Goal: Find specific page/section: Find specific page/section

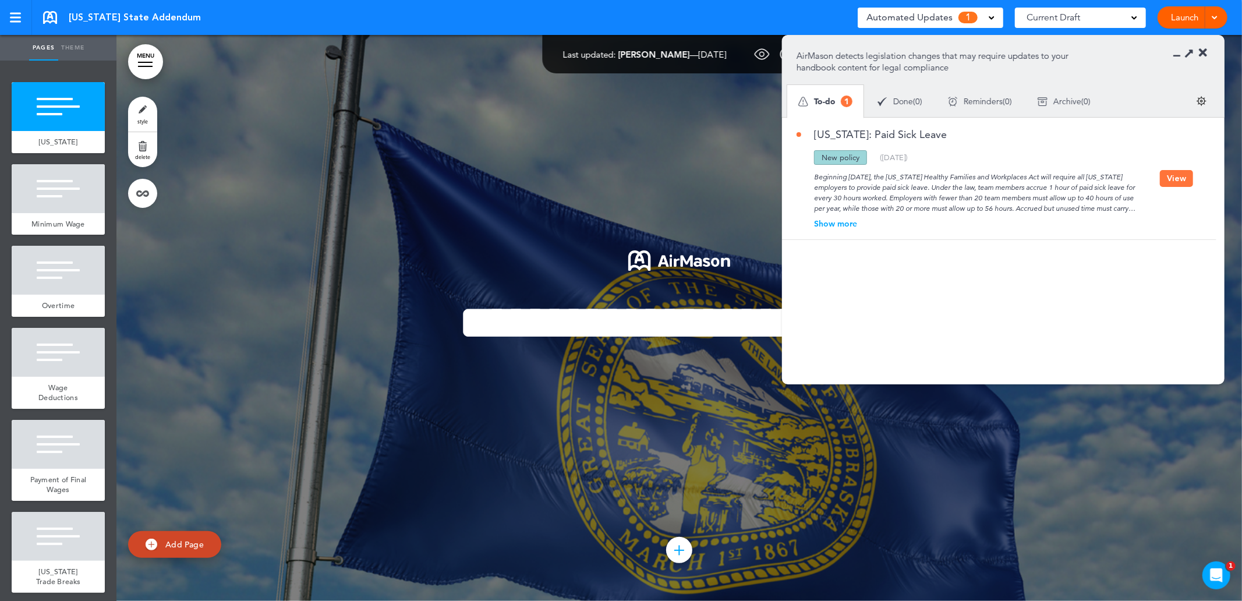
drag, startPoint x: 836, startPoint y: 224, endPoint x: 845, endPoint y: 224, distance: 8.7
click at [836, 224] on div "Show more" at bounding box center [977, 223] width 363 height 8
click at [988, 441] on div at bounding box center [678, 318] width 1125 height 566
click at [747, 429] on div "**********" at bounding box center [679, 318] width 582 height 222
click at [1203, 54] on icon at bounding box center [1203, 53] width 8 height 12
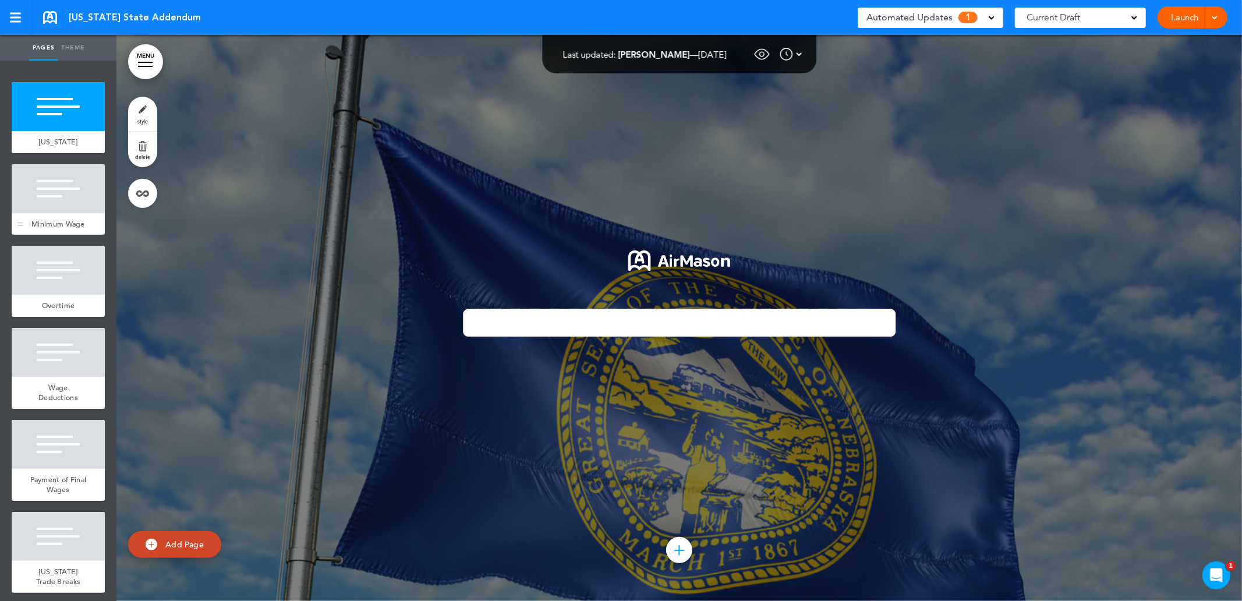
click at [54, 186] on div at bounding box center [58, 188] width 93 height 49
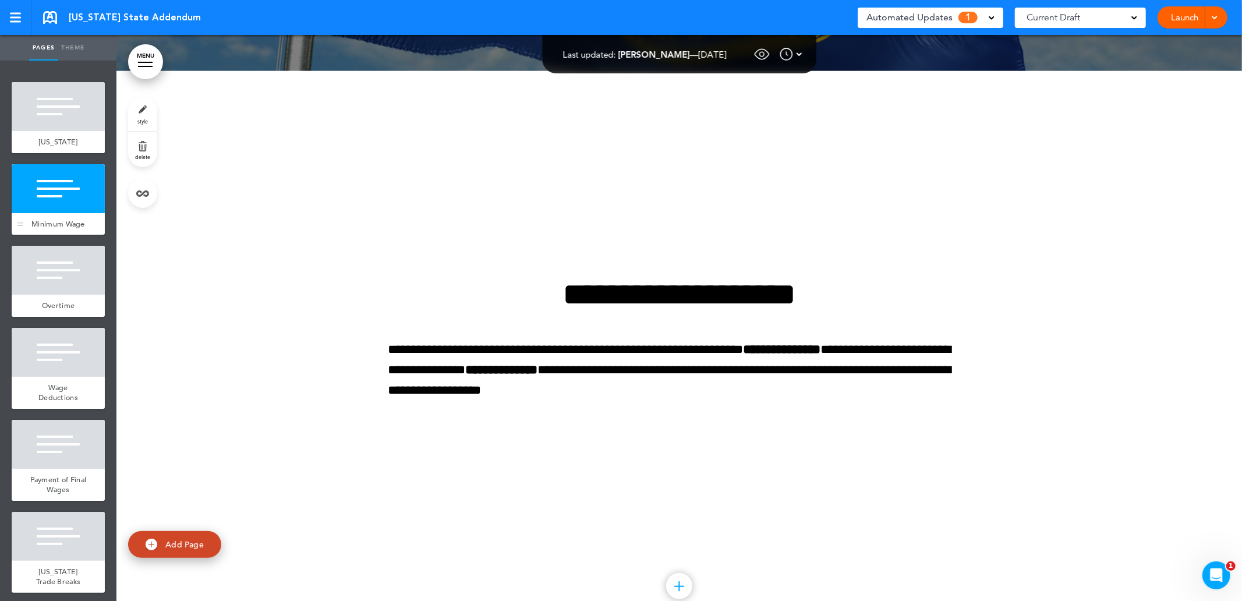
scroll to position [566, 0]
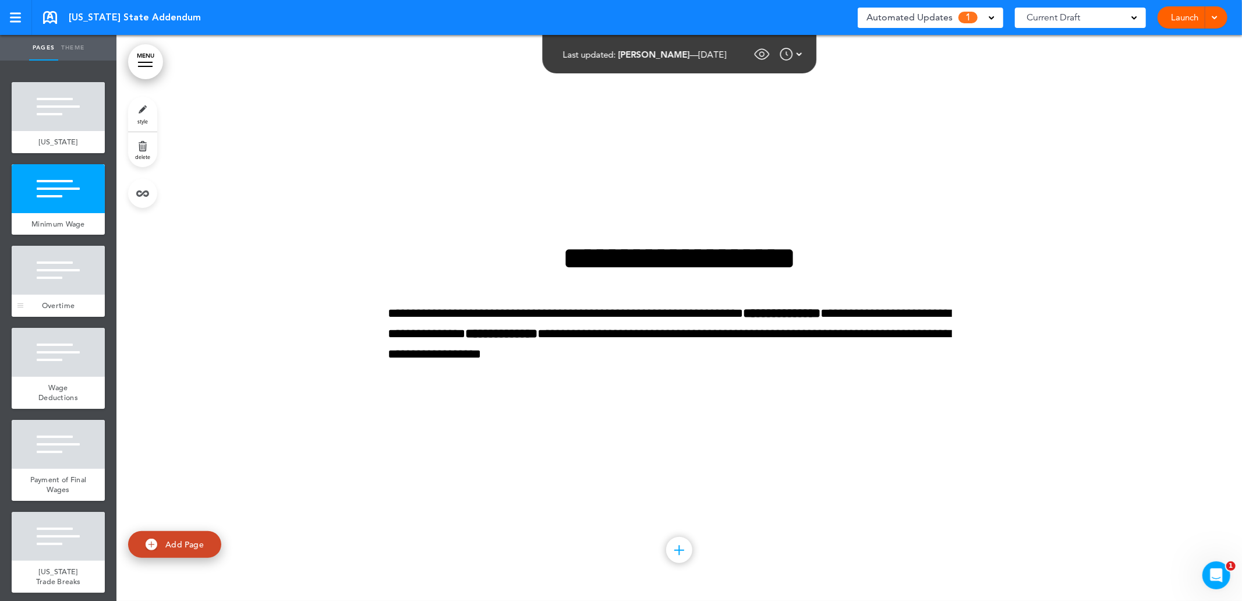
click at [60, 295] on div at bounding box center [58, 270] width 93 height 49
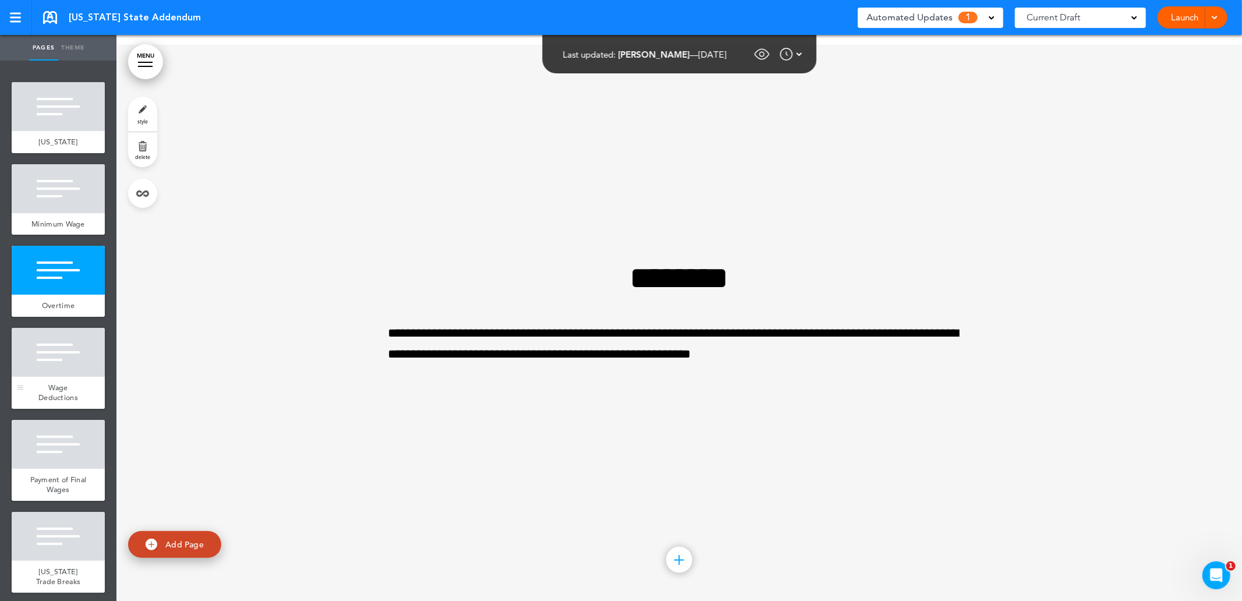
scroll to position [1132, 0]
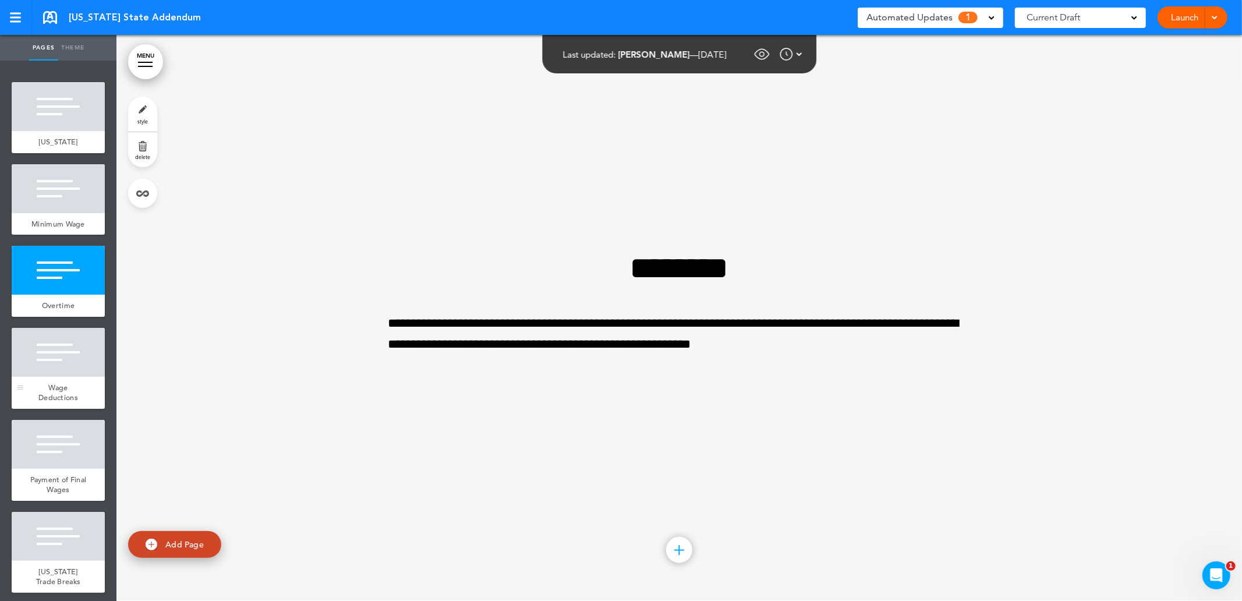
click at [76, 377] on div at bounding box center [58, 352] width 93 height 49
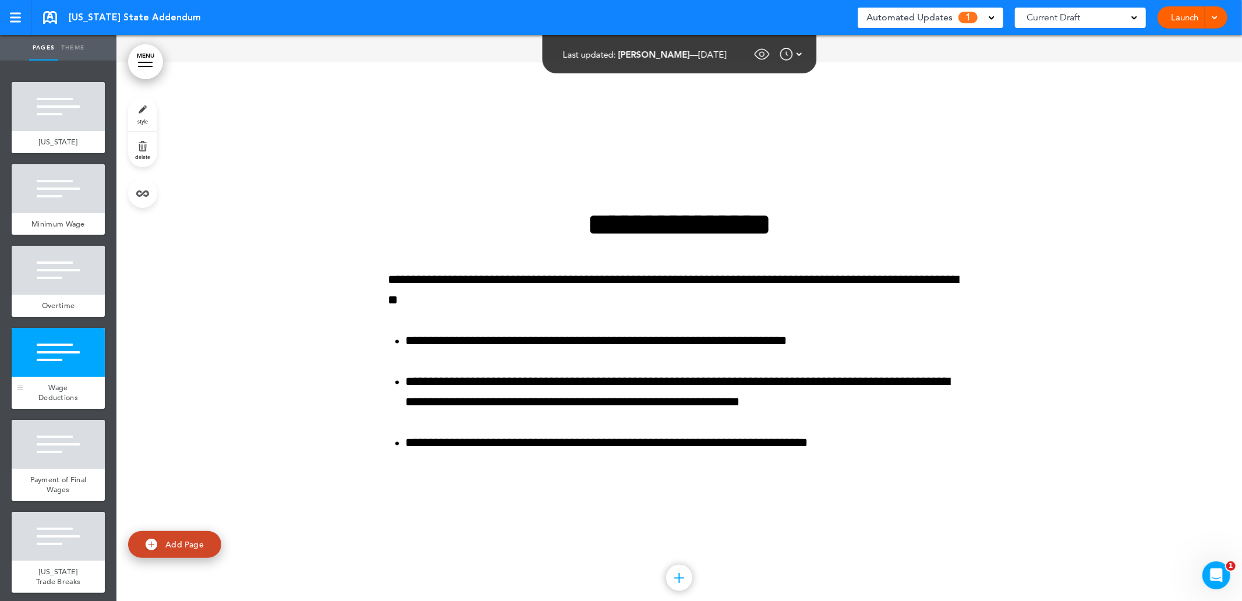
scroll to position [1698, 0]
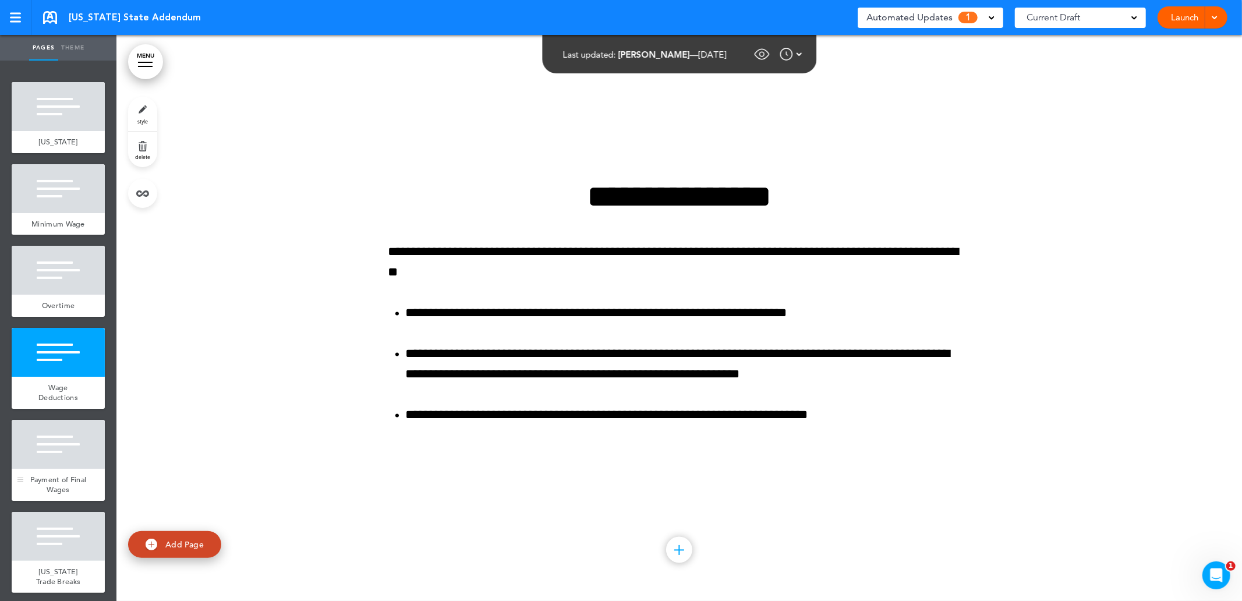
click at [79, 452] on div at bounding box center [58, 444] width 93 height 49
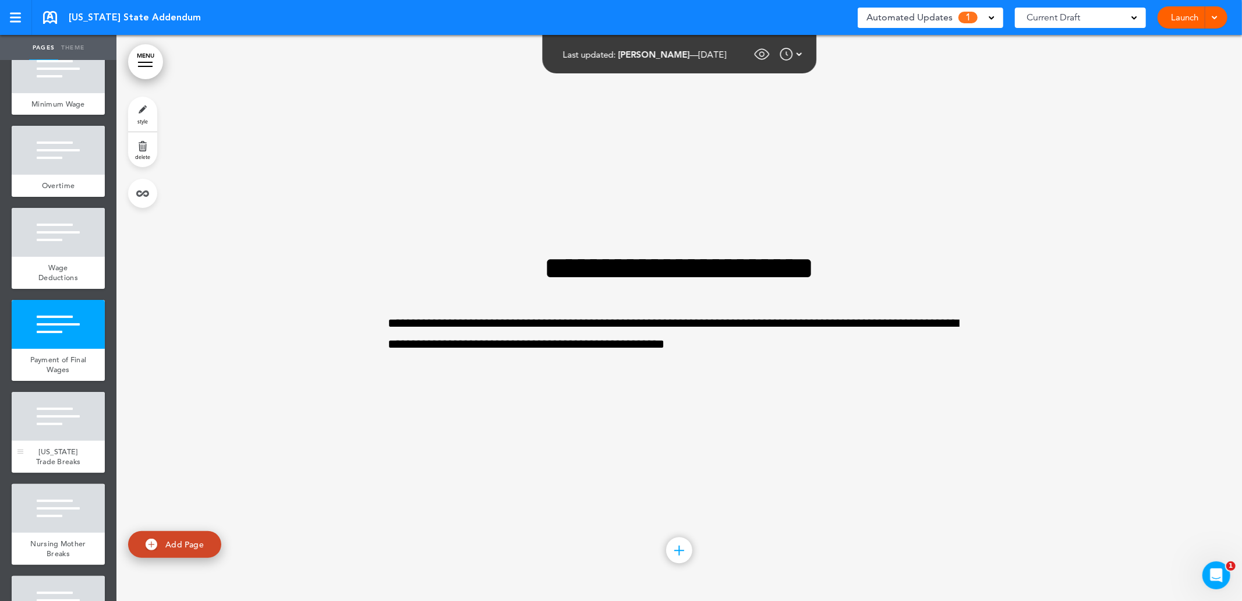
scroll to position [129, 0]
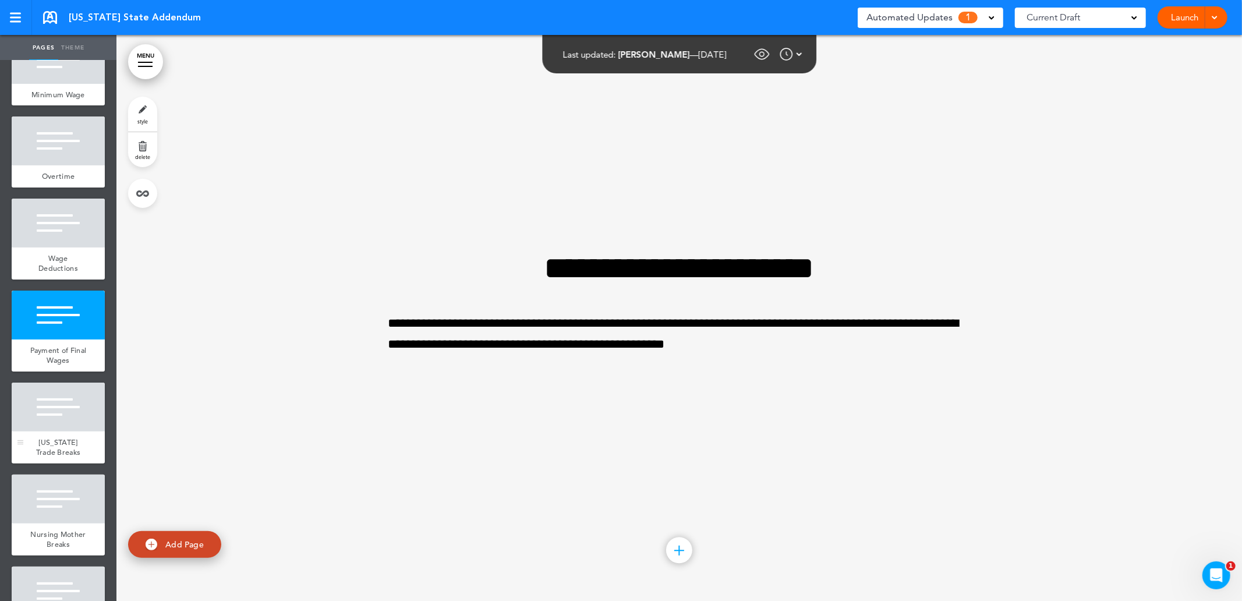
click at [65, 414] on div at bounding box center [58, 406] width 93 height 49
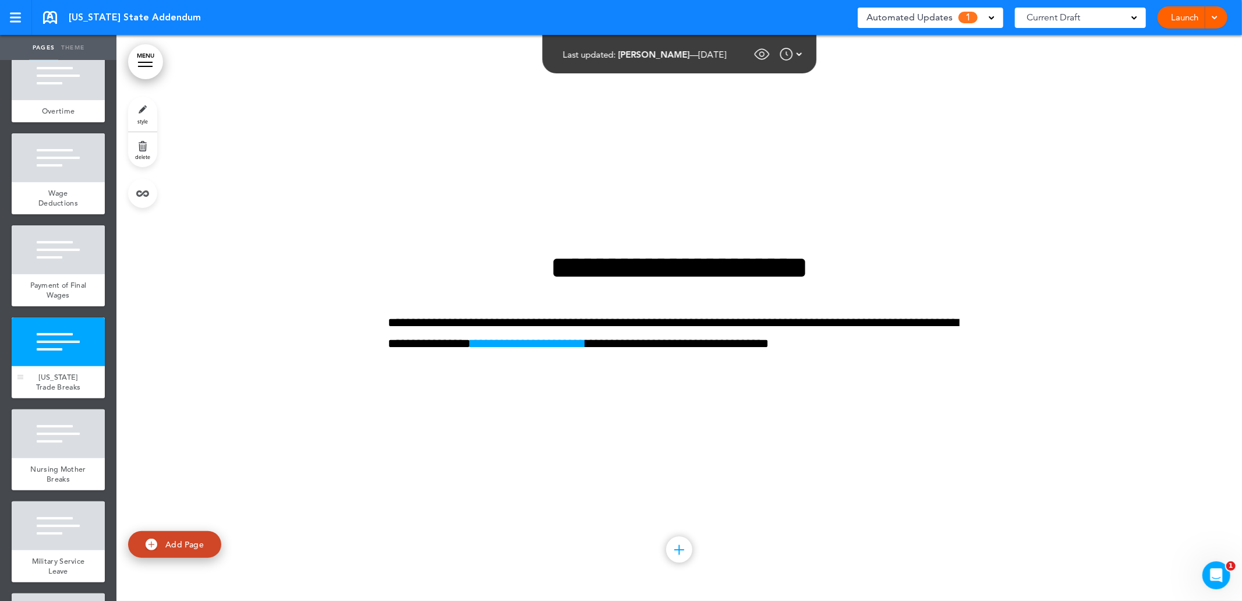
scroll to position [258, 0]
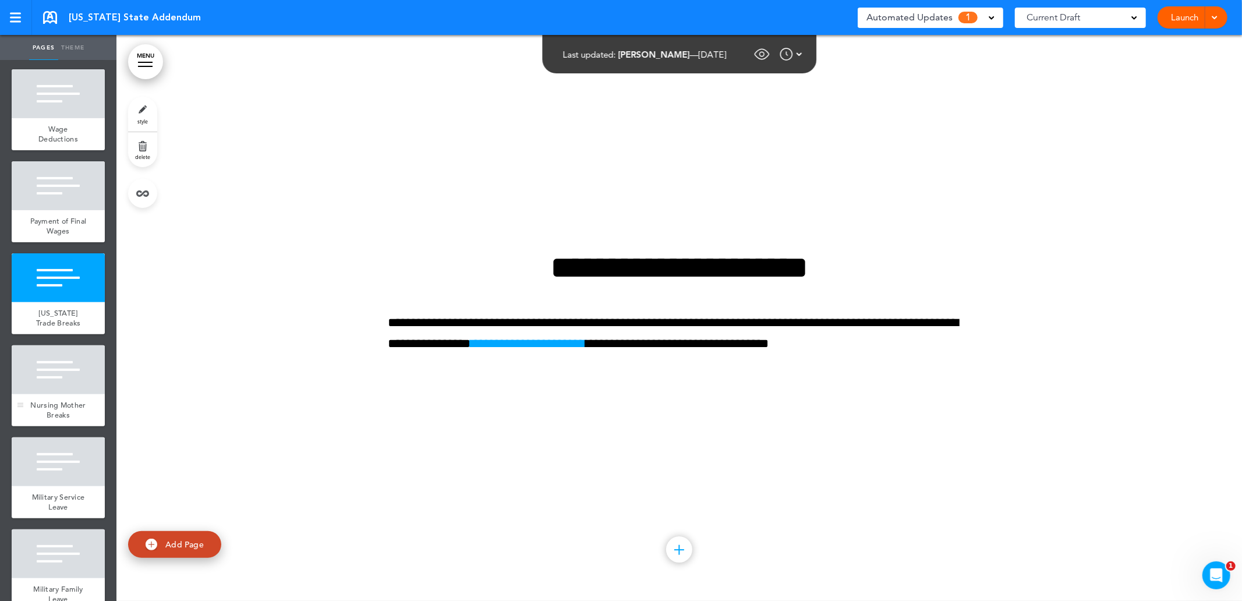
click at [64, 394] on div at bounding box center [58, 369] width 93 height 49
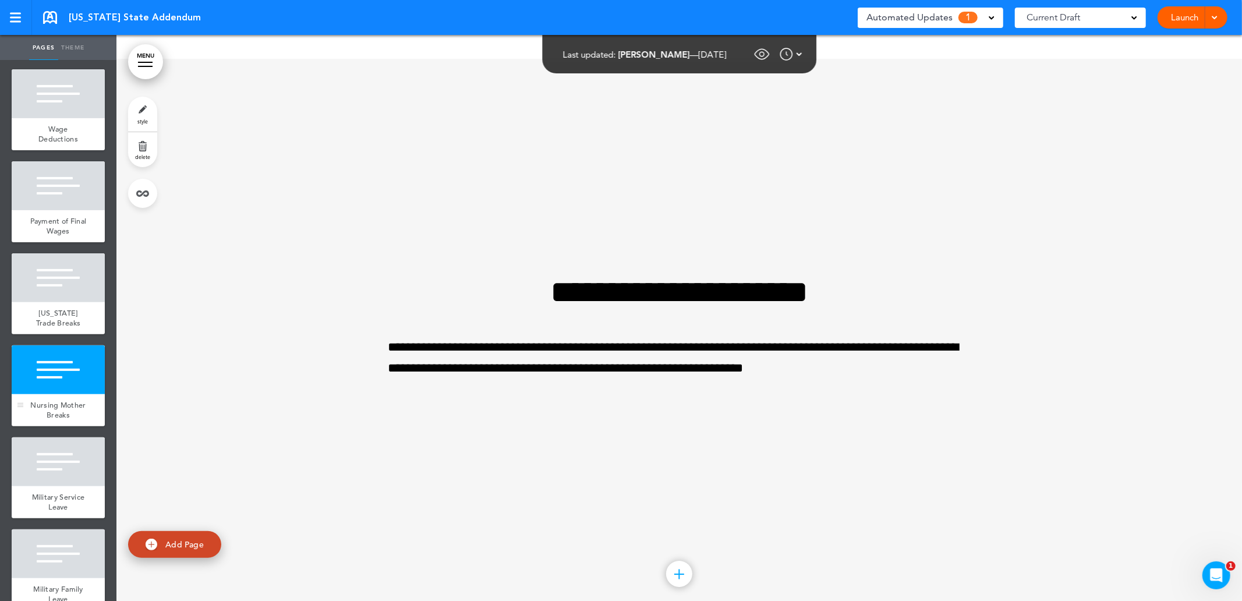
scroll to position [3396, 0]
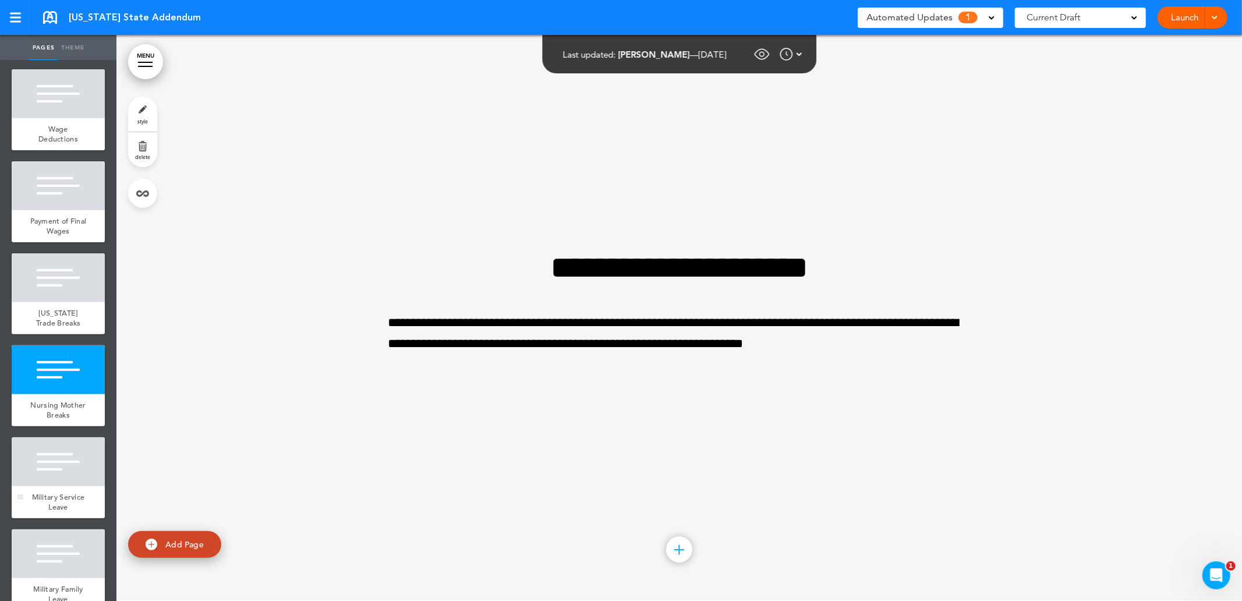
click at [72, 472] on div at bounding box center [58, 461] width 93 height 49
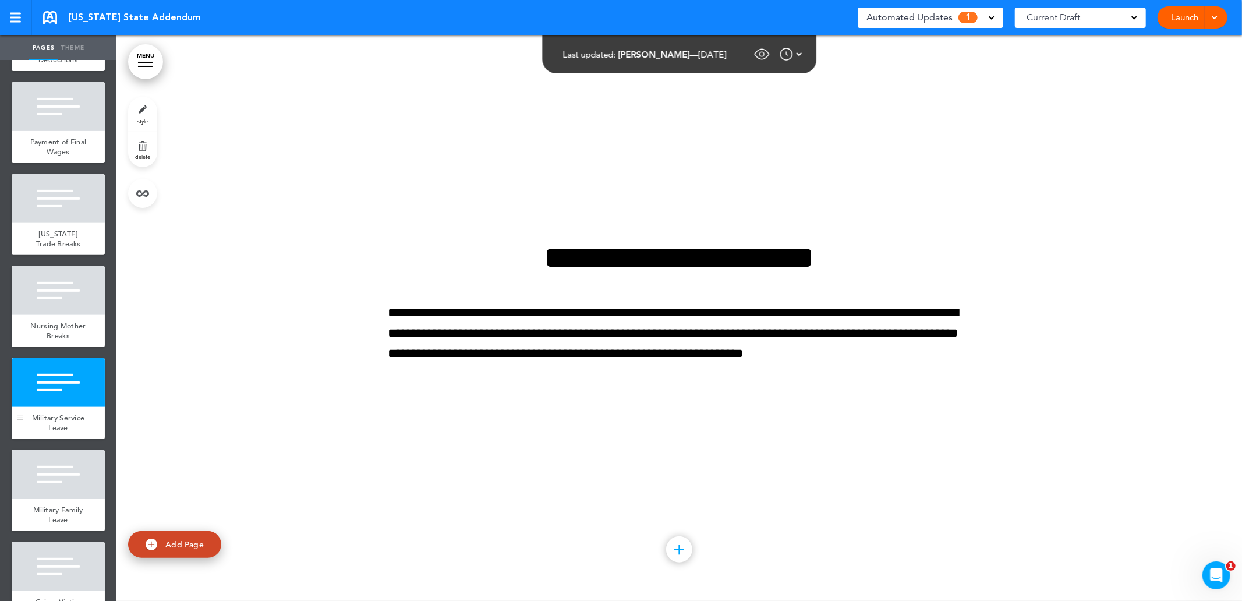
scroll to position [388, 0]
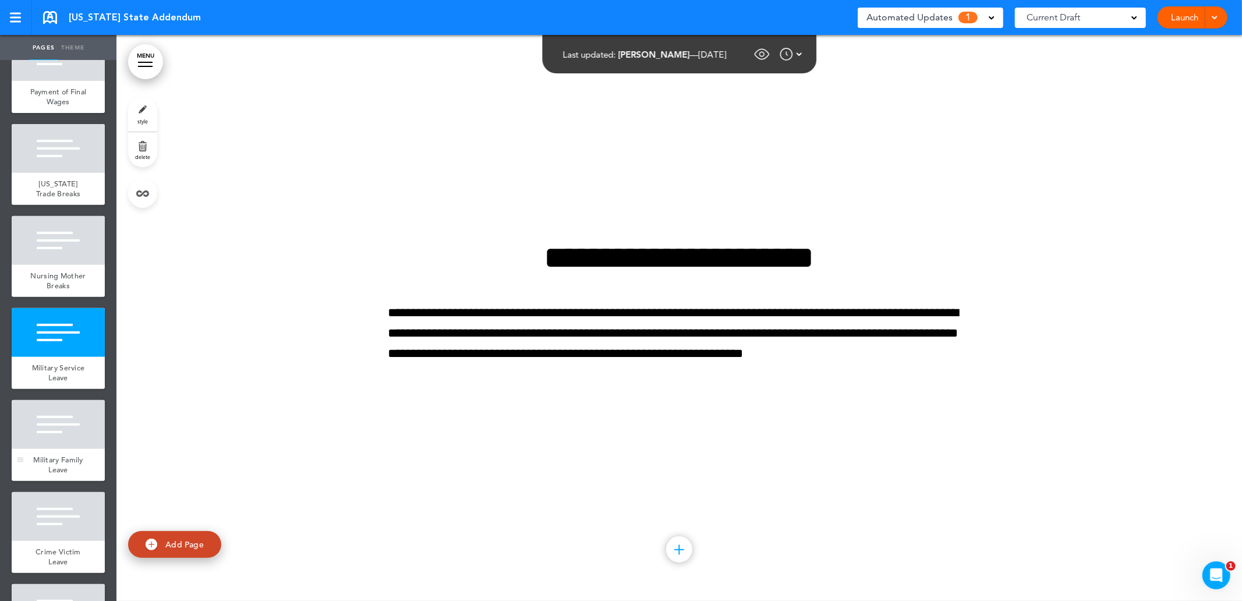
click at [65, 449] on div at bounding box center [58, 424] width 93 height 49
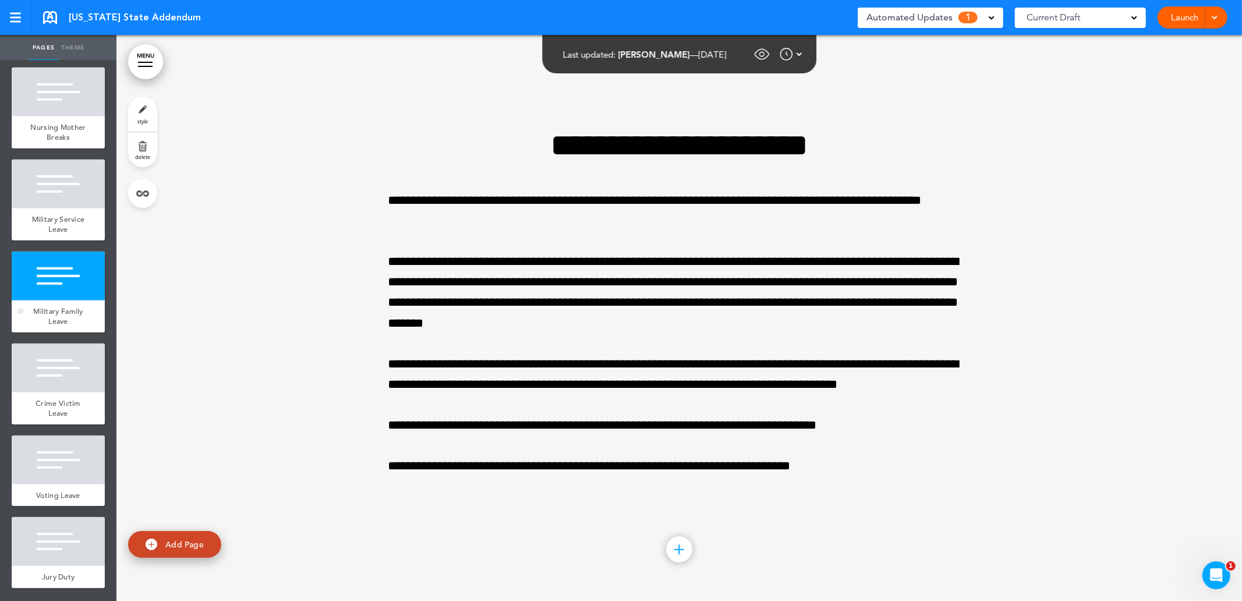
scroll to position [556, 0]
click at [62, 395] on div "Crime Victim Leave" at bounding box center [58, 408] width 93 height 32
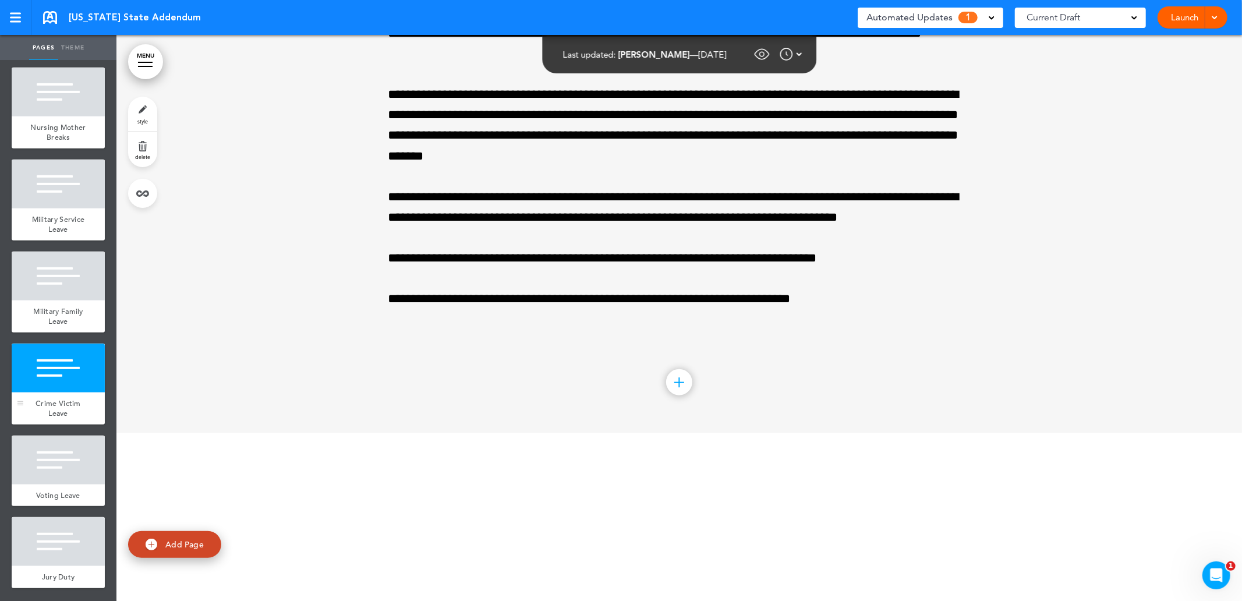
scroll to position [5094, 0]
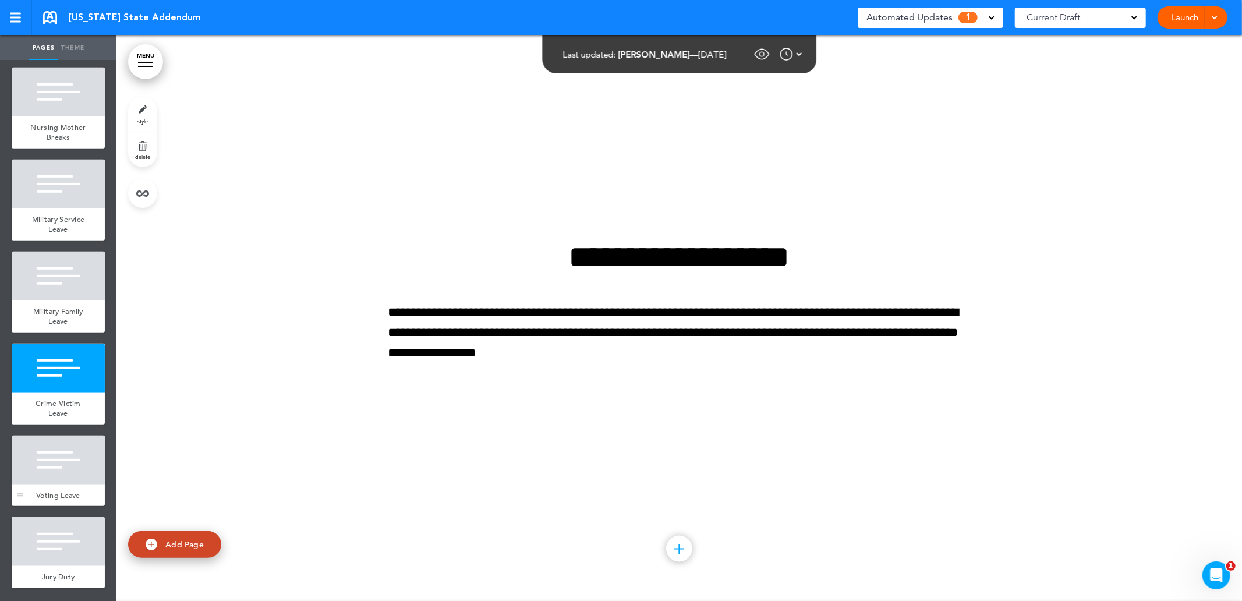
click at [62, 456] on div at bounding box center [58, 459] width 93 height 49
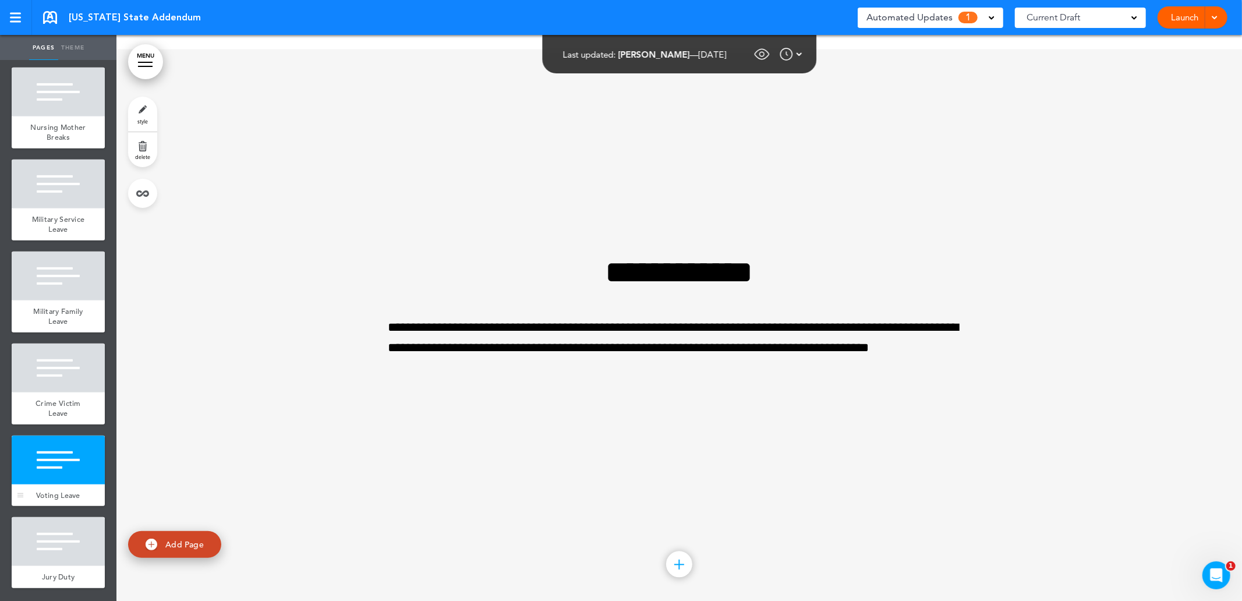
scroll to position [5660, 0]
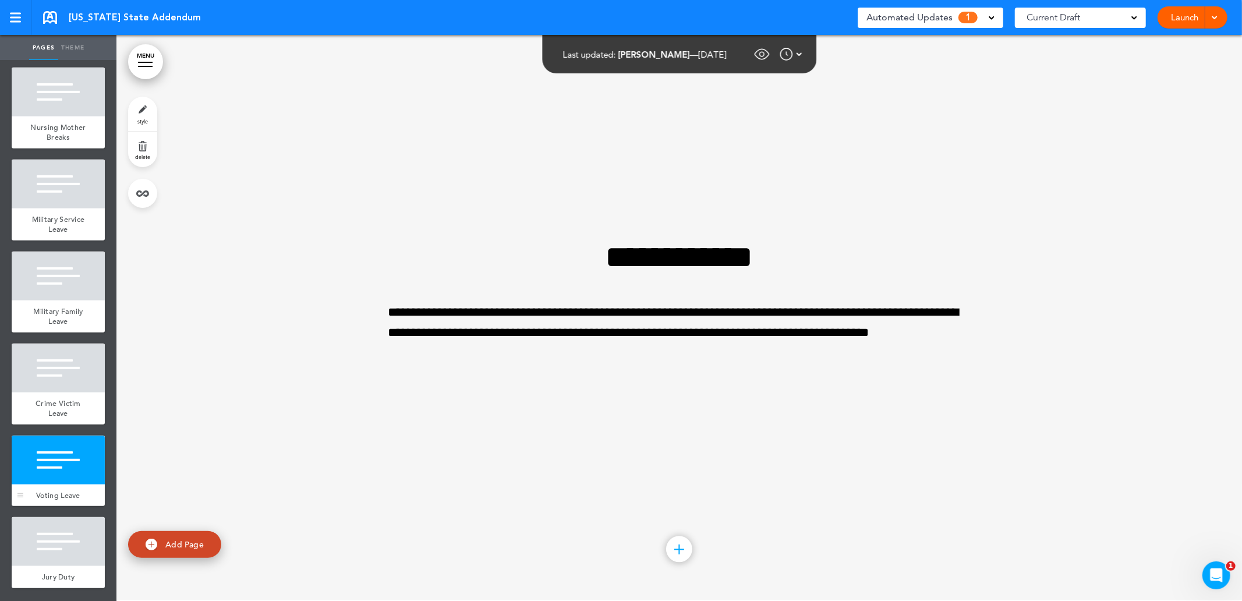
click at [64, 455] on div at bounding box center [58, 459] width 93 height 49
click at [64, 530] on div at bounding box center [58, 541] width 93 height 49
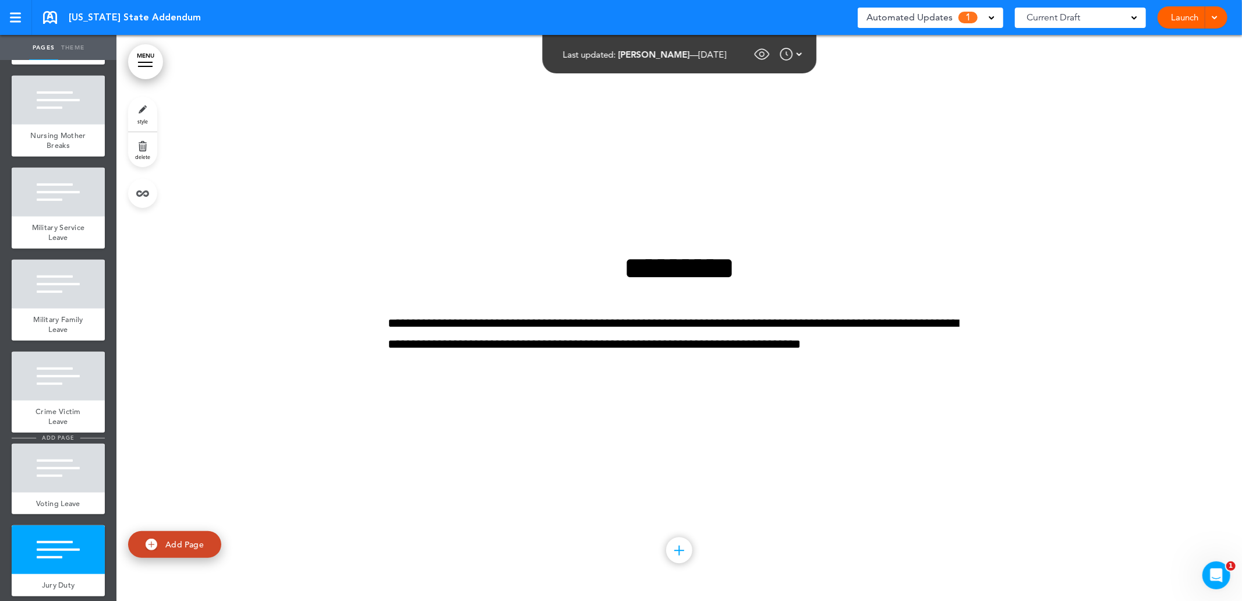
scroll to position [556, 0]
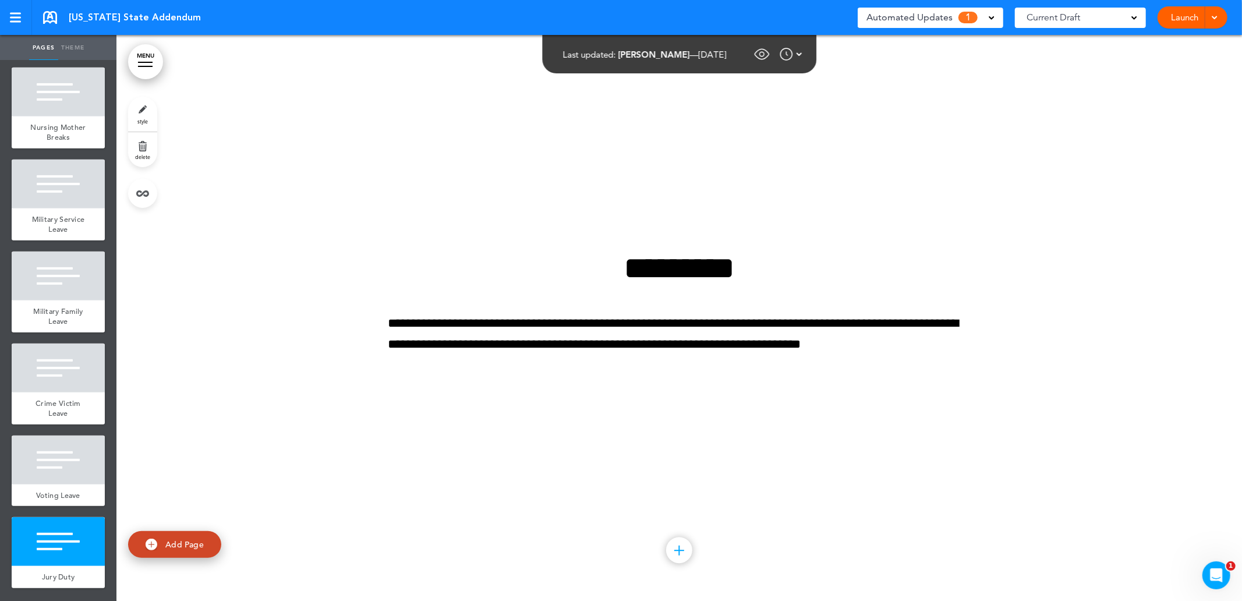
click at [996, 20] on div "Automated Updates 1" at bounding box center [931, 18] width 146 height 20
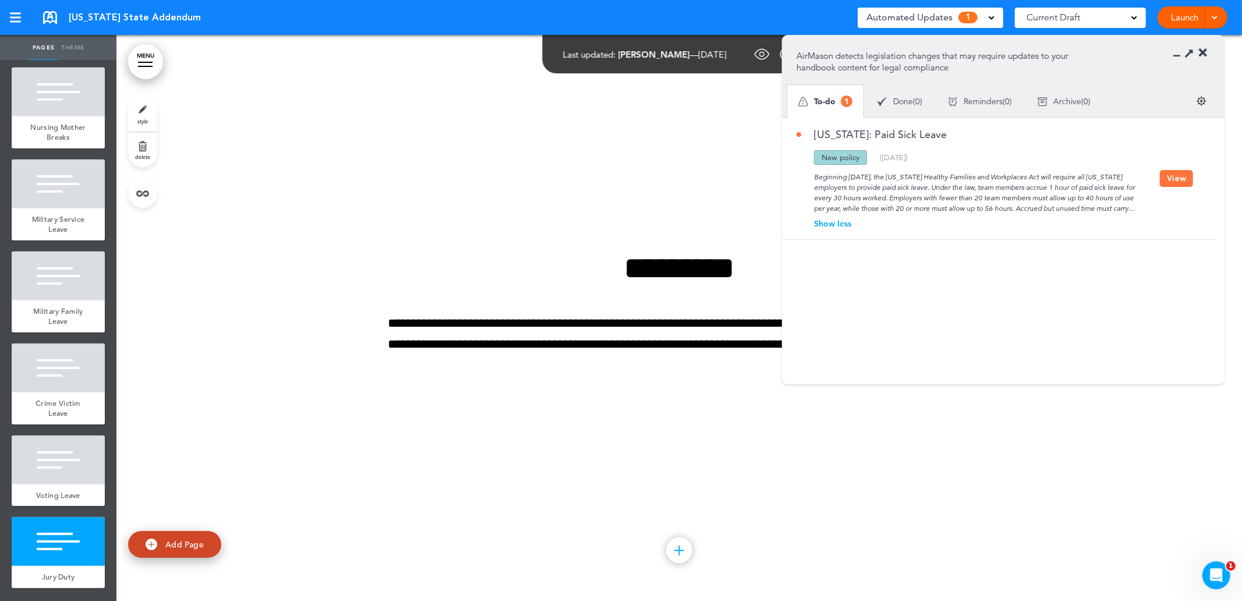
click at [823, 22] on div "Nebraska State Addendum Saved! Automated Updates 1 Auto policy updates AirMason…" at bounding box center [621, 17] width 1242 height 35
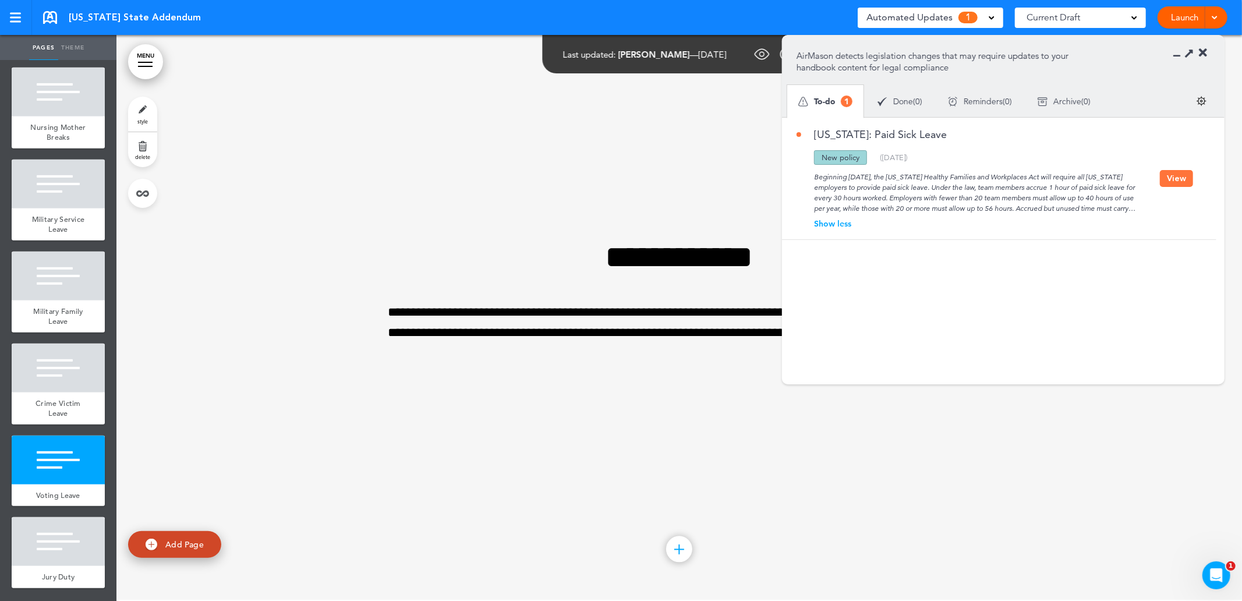
click at [1208, 51] on section "AirMason detects legislation changes that may require updates to your handbook …" at bounding box center [1003, 77] width 442 height 82
click at [1204, 54] on icon at bounding box center [1203, 53] width 8 height 12
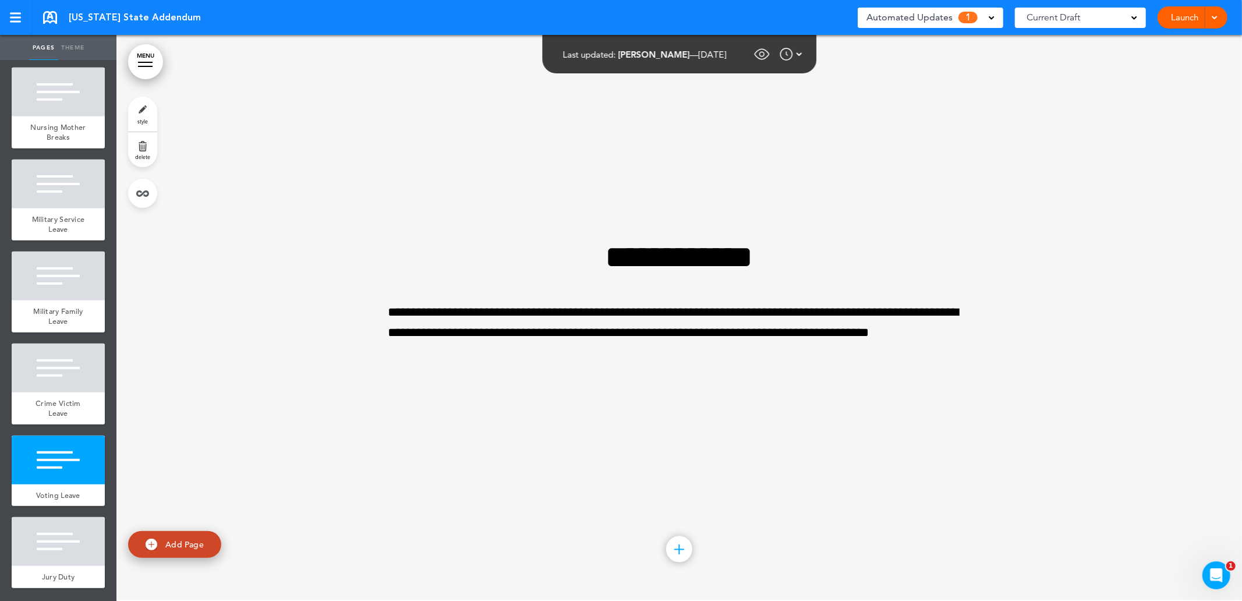
click at [82, 18] on span "[US_STATE] State Addendum" at bounding box center [135, 17] width 132 height 13
click at [25, 17] on link at bounding box center [16, 17] width 32 height 35
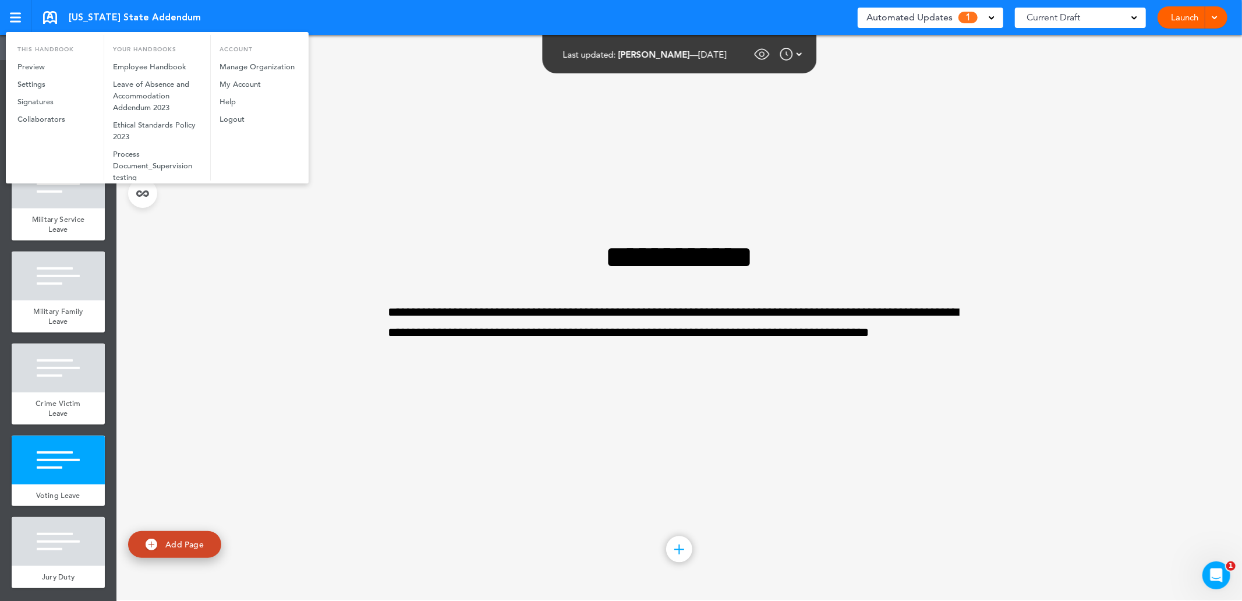
click at [405, 171] on div at bounding box center [621, 300] width 1242 height 601
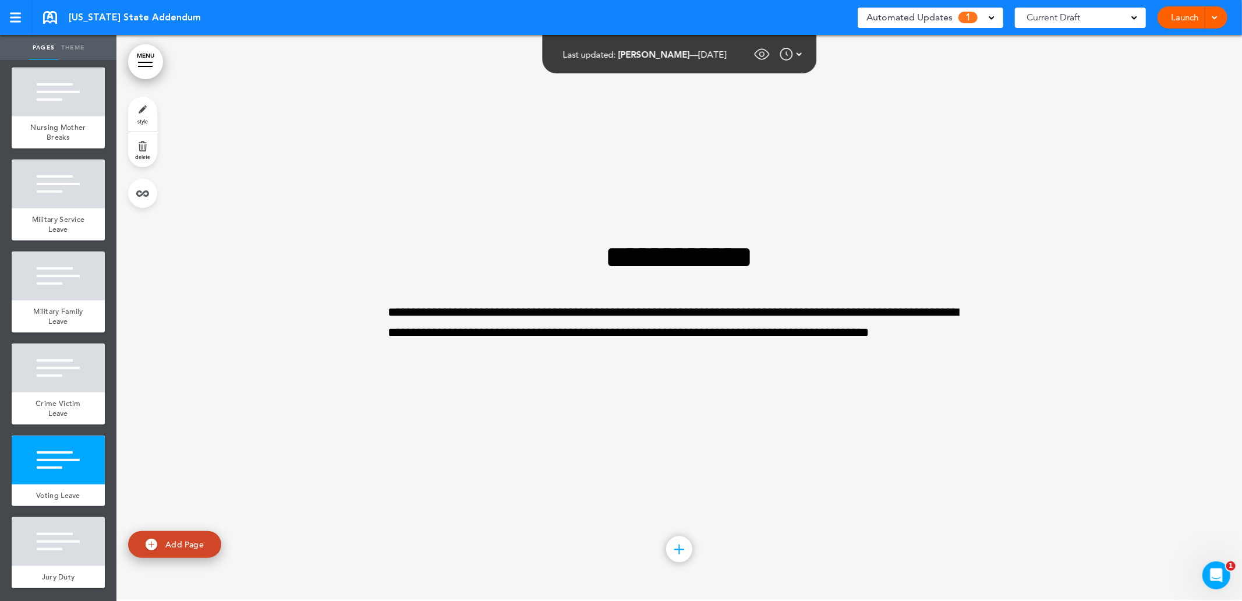
click at [0, 8] on link at bounding box center [16, 17] width 32 height 35
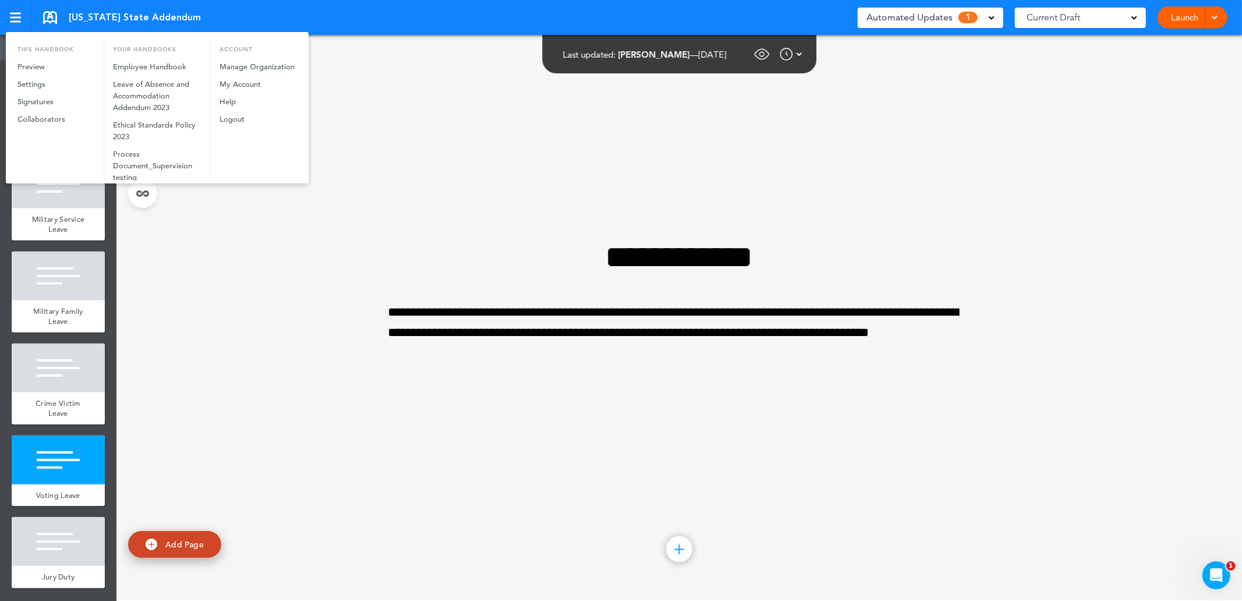
click at [14, 17] on div at bounding box center [621, 300] width 1242 height 601
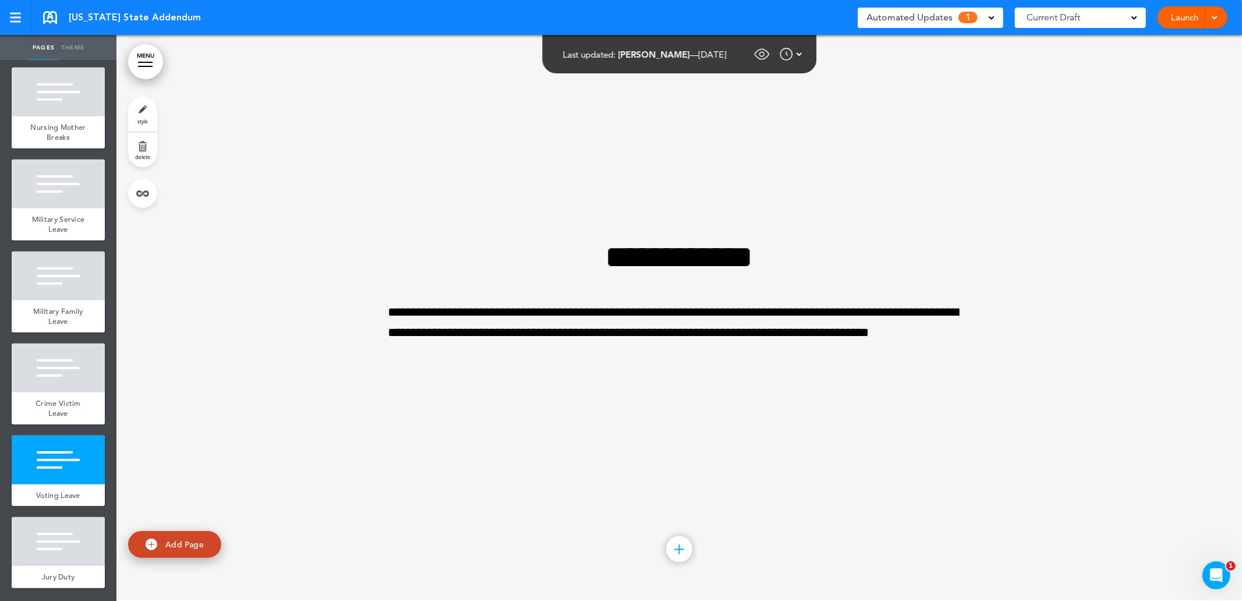
click at [19, 17] on div at bounding box center [15, 18] width 11 height 2
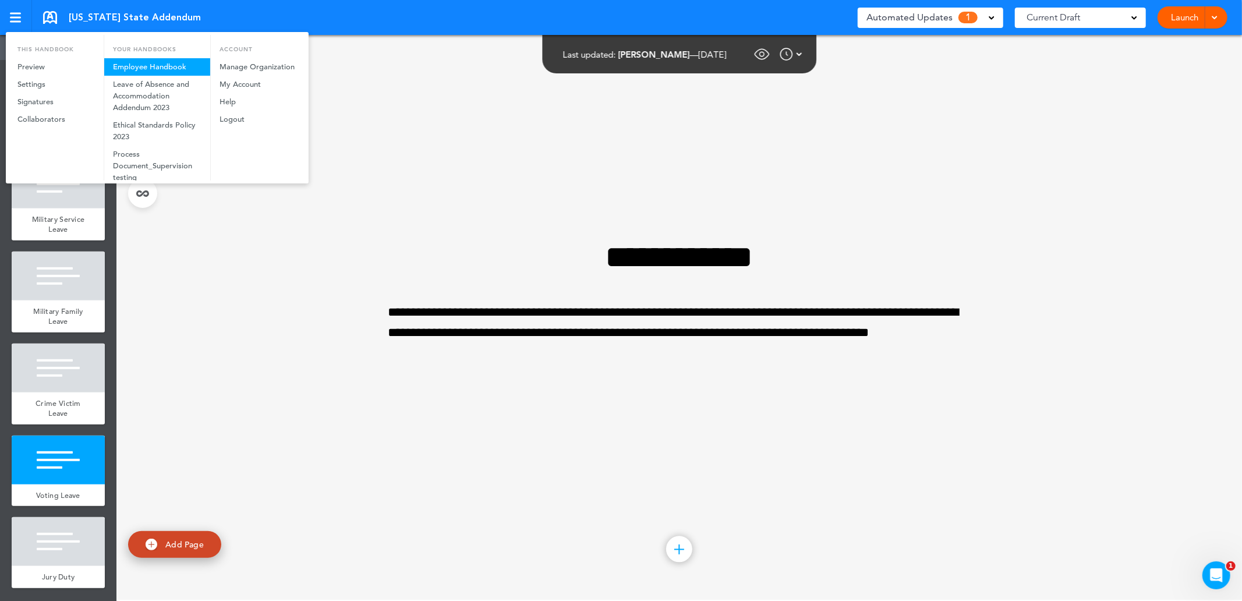
click at [136, 70] on link "Employee Handbook" at bounding box center [157, 66] width 106 height 17
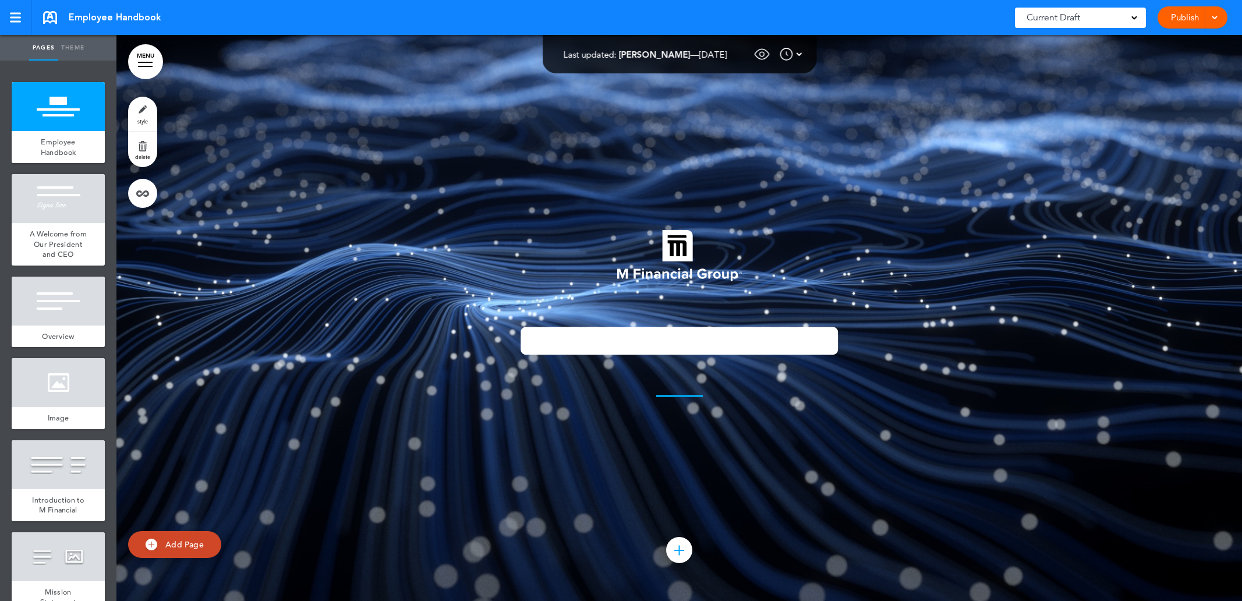
click at [13, 22] on link at bounding box center [16, 17] width 32 height 35
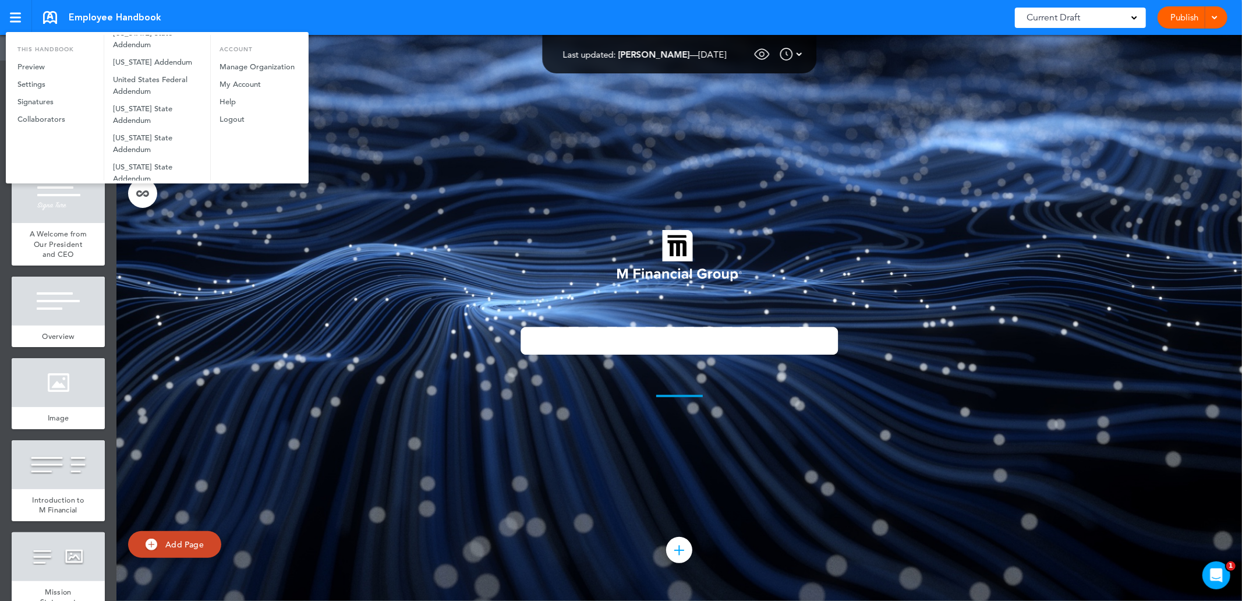
scroll to position [841, 0]
click at [139, 130] on link "[US_STATE] State Addendum" at bounding box center [157, 116] width 106 height 29
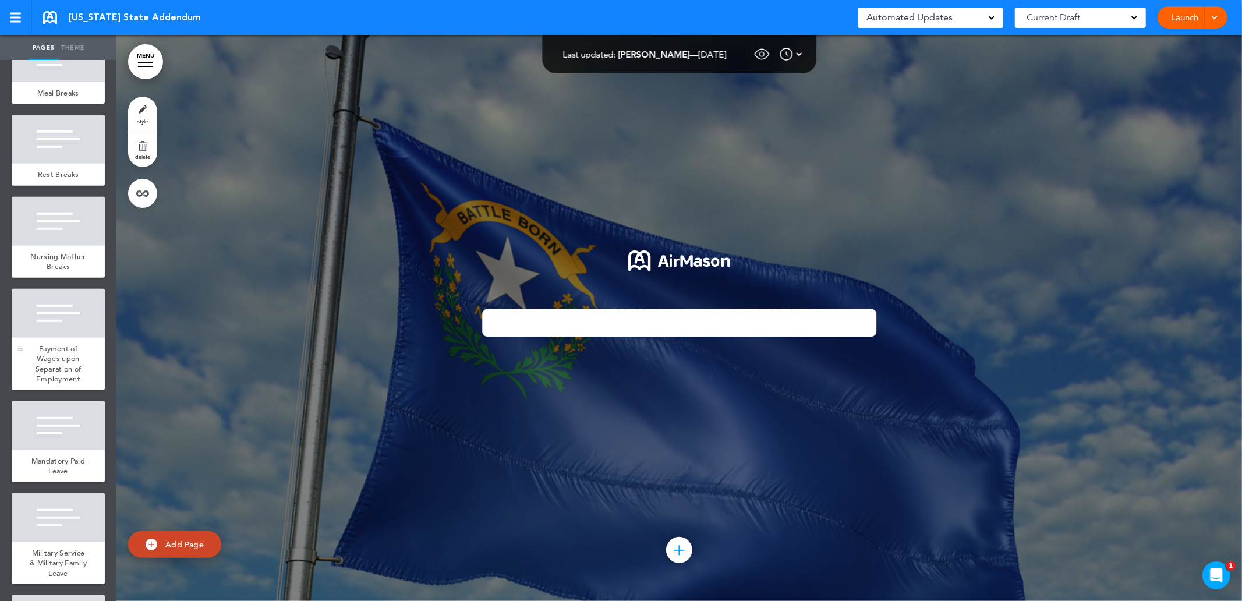
scroll to position [388, 0]
click at [72, 337] on div at bounding box center [58, 312] width 93 height 49
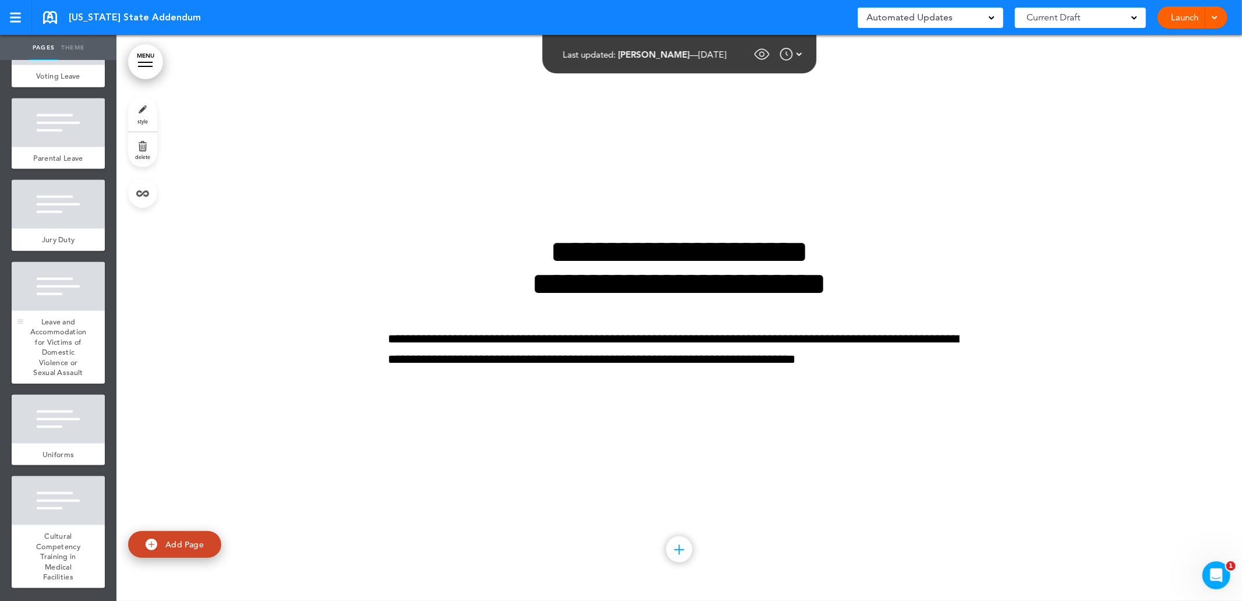
scroll to position [1118, 0]
click at [77, 438] on div at bounding box center [58, 419] width 93 height 49
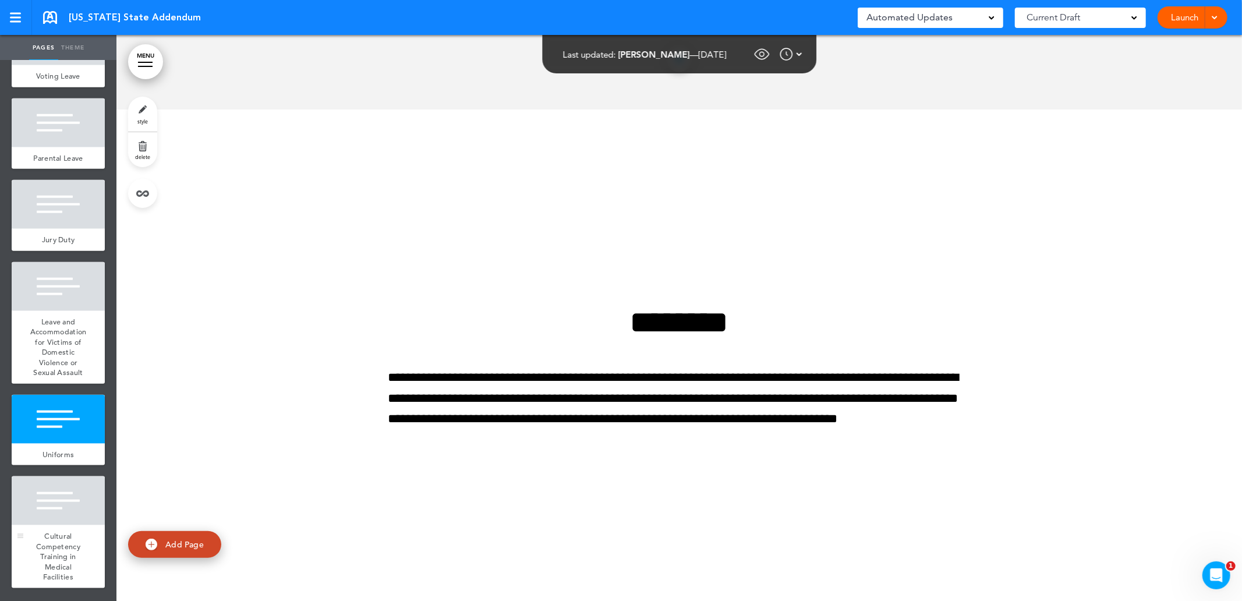
scroll to position [9589, 0]
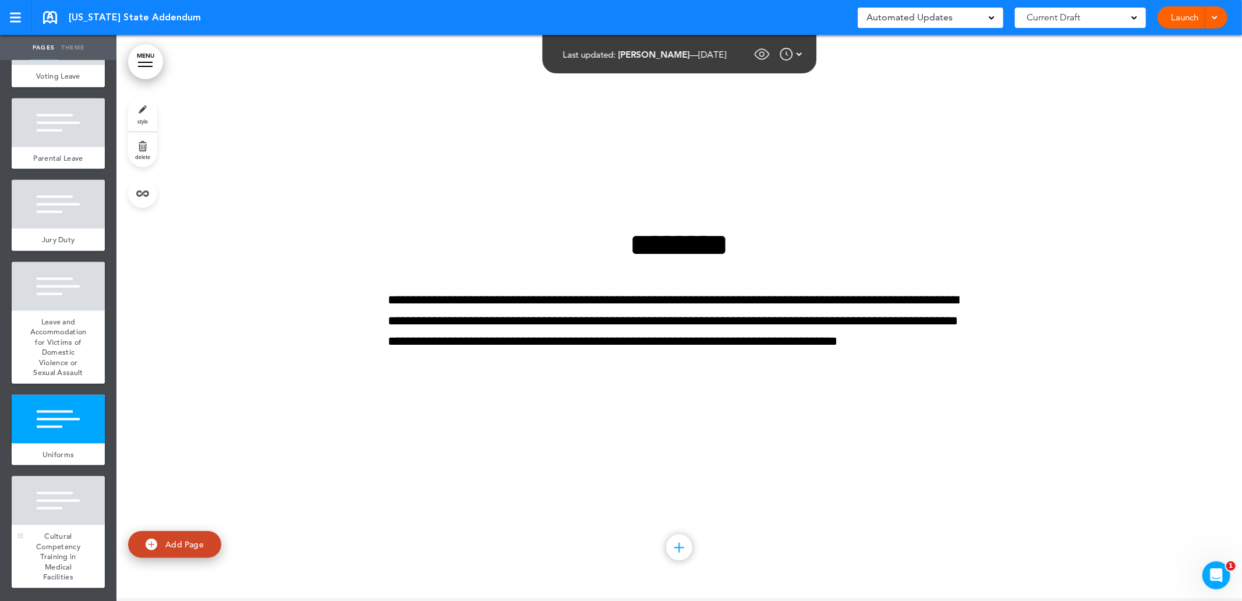
click at [58, 532] on span "Cultural Competency Training in Medical Facilities" at bounding box center [58, 556] width 44 height 51
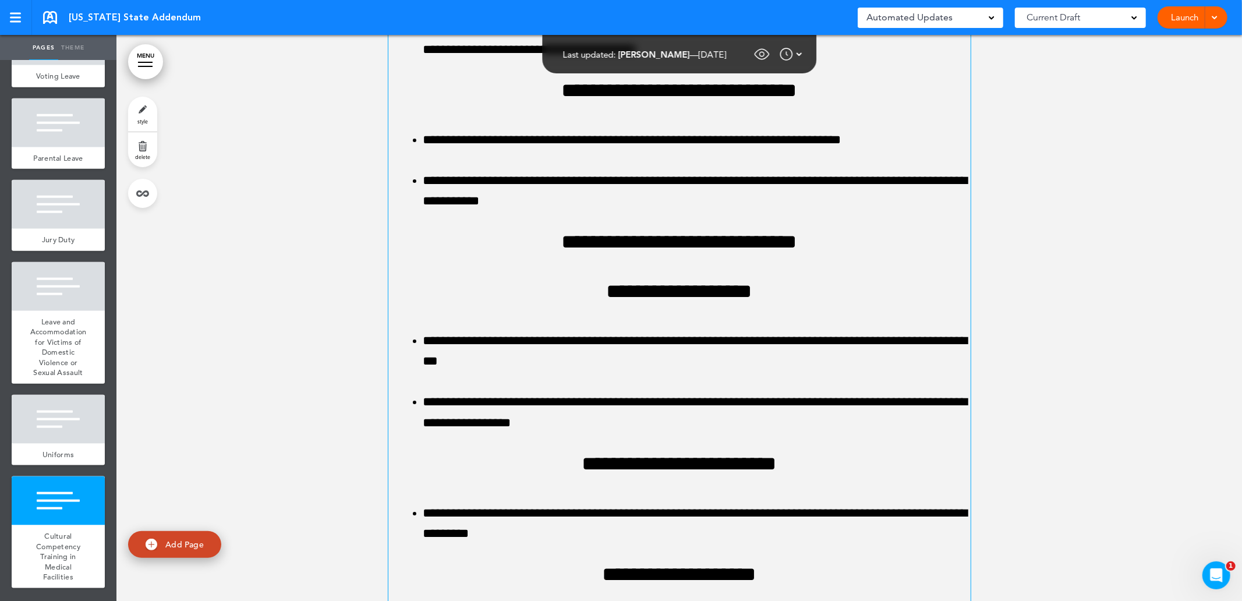
scroll to position [11170, 0]
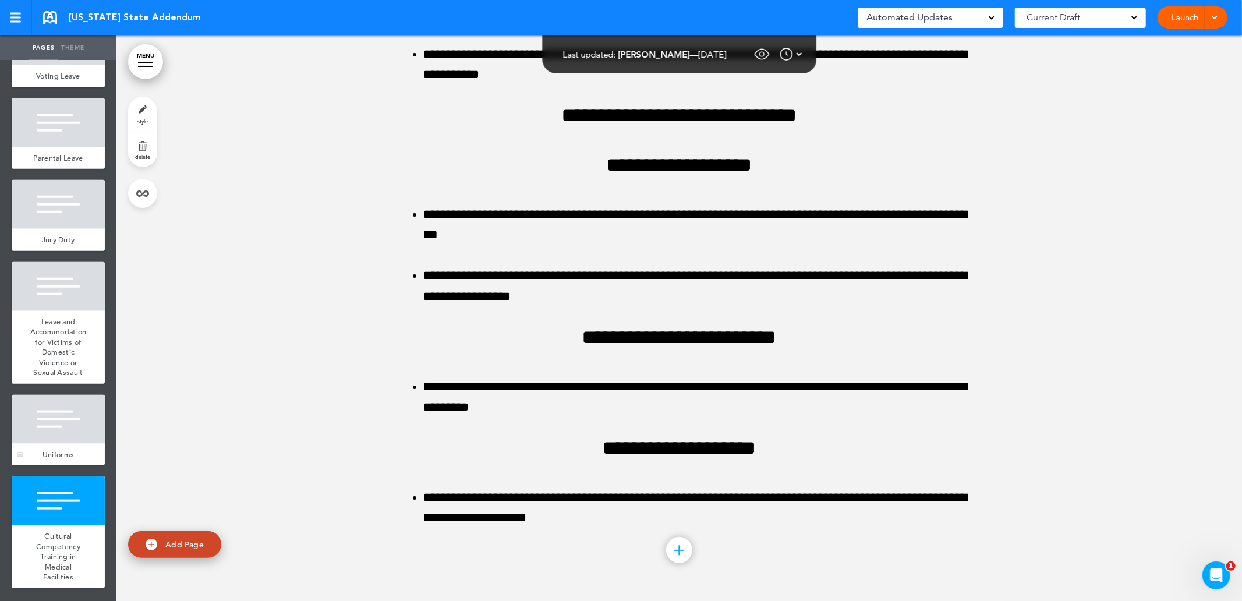
click at [75, 429] on div at bounding box center [58, 419] width 93 height 49
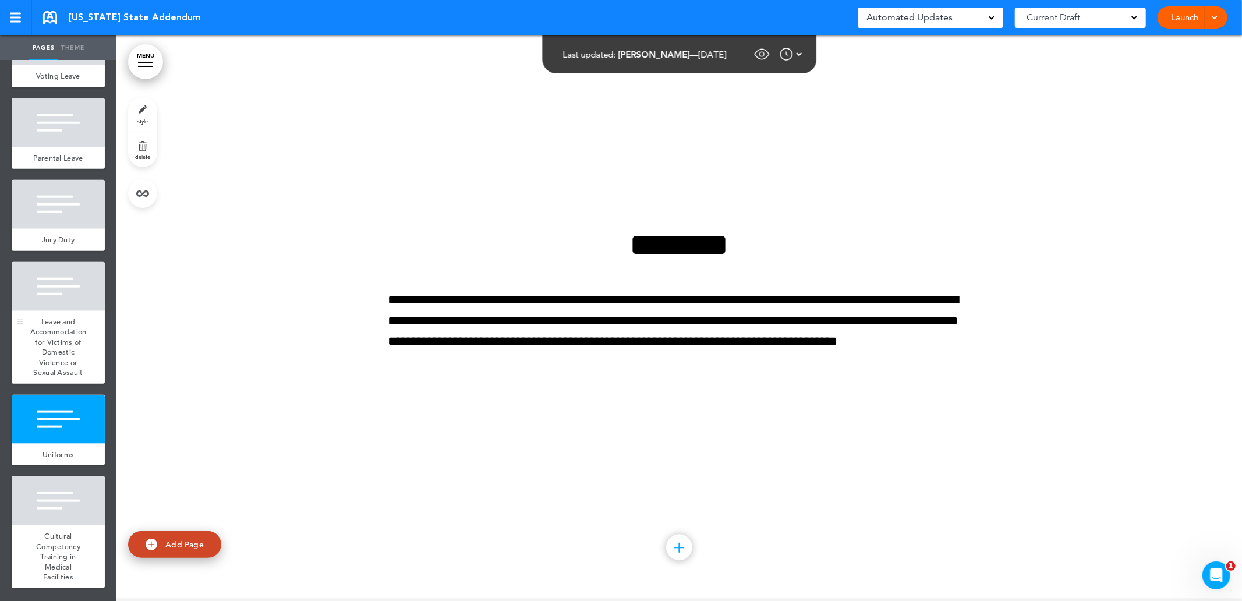
click at [66, 328] on span "Leave and Accommodation for Victims of Domestic Violence or Sexual Assault" at bounding box center [58, 347] width 56 height 61
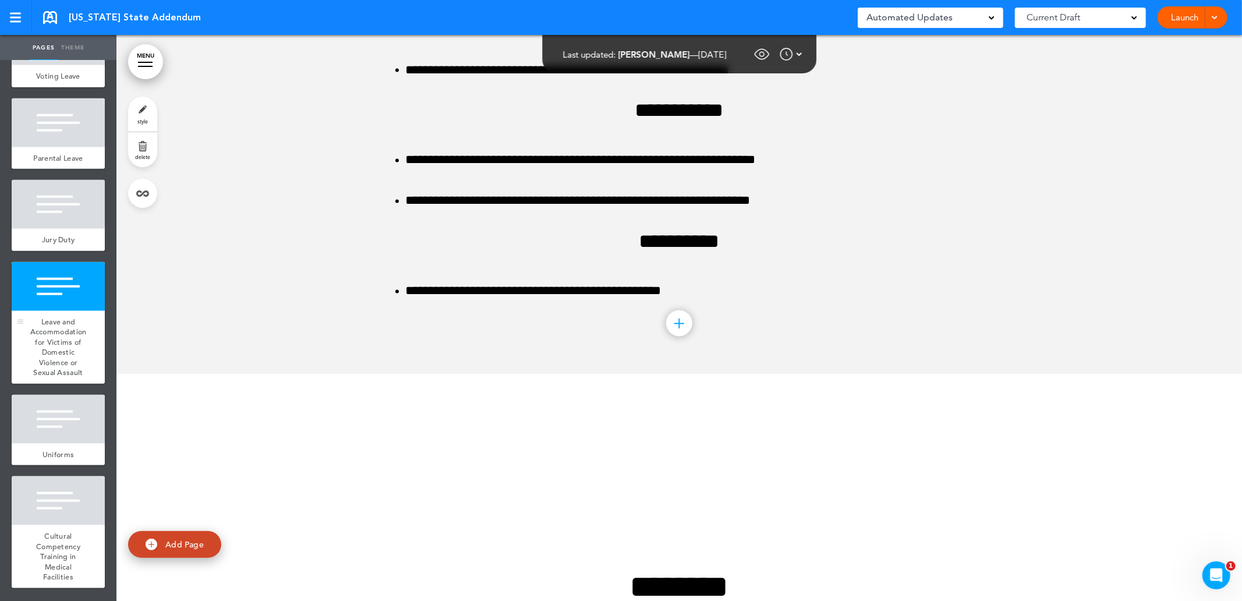
scroll to position [7924, 0]
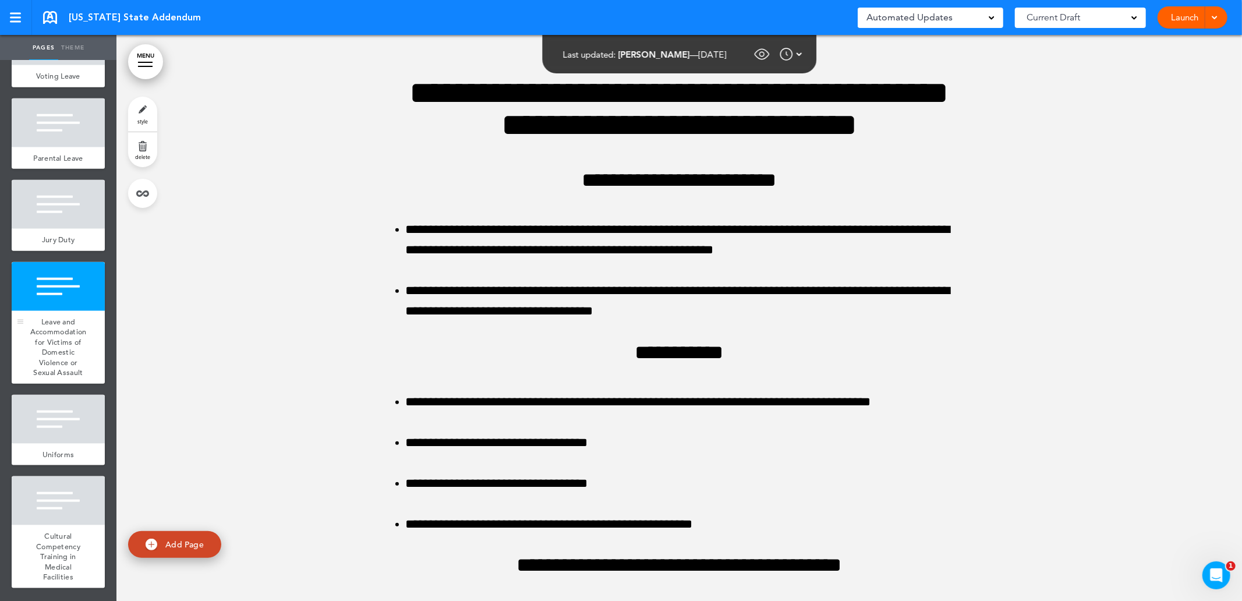
click at [55, 262] on div at bounding box center [58, 286] width 93 height 49
click at [73, 212] on div at bounding box center [58, 204] width 93 height 49
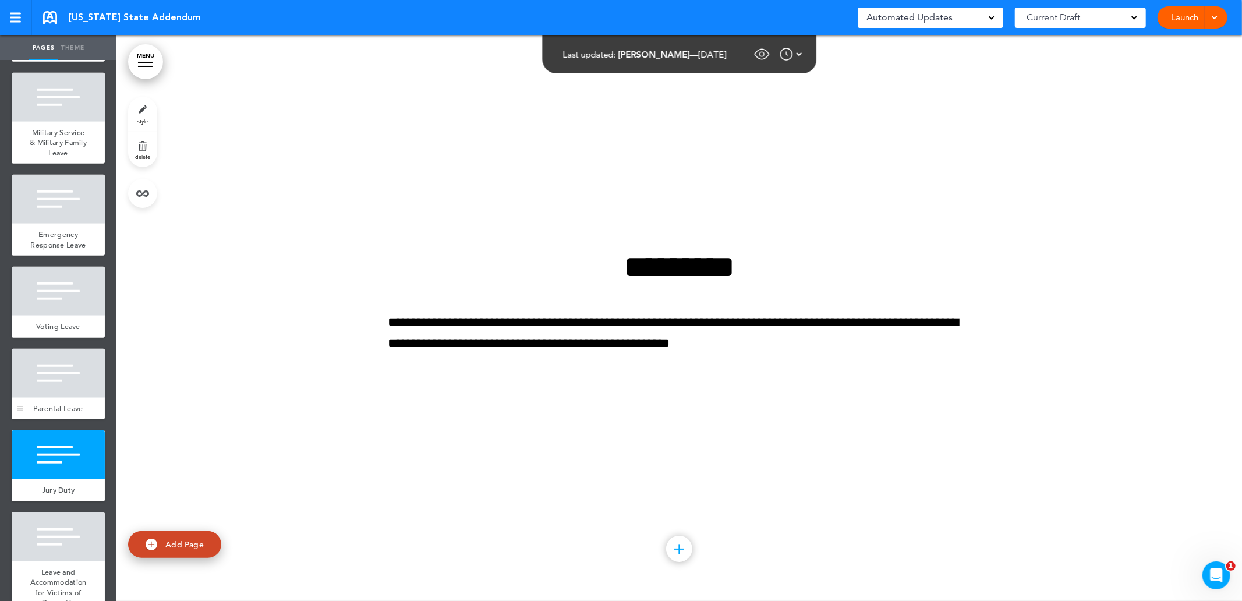
scroll to position [794, 0]
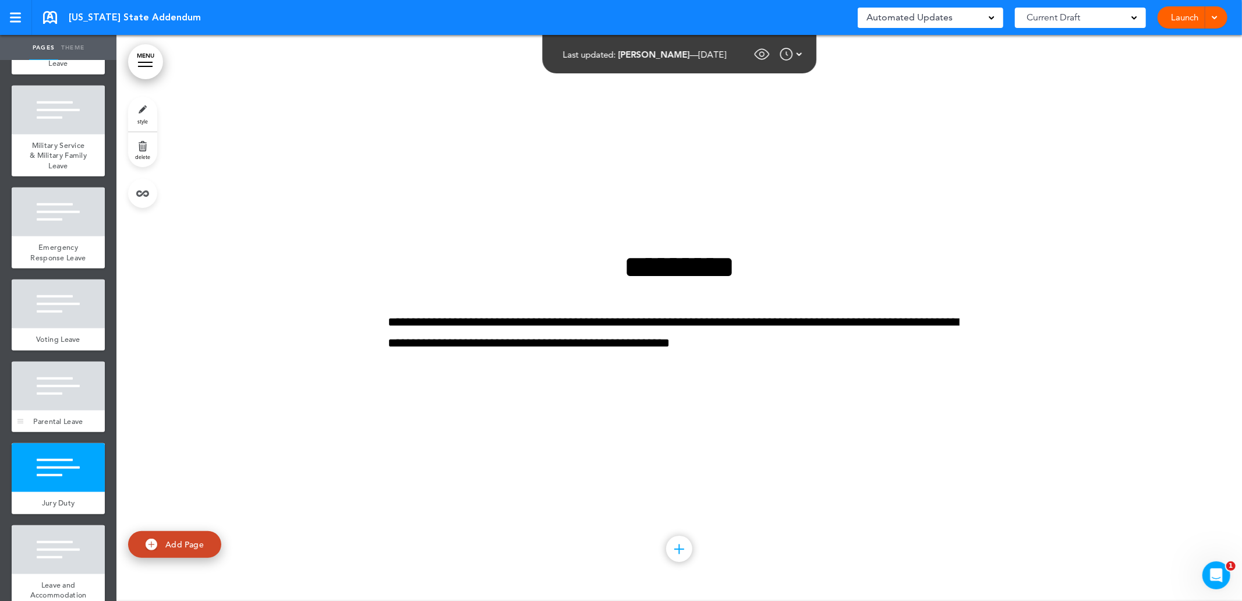
click at [51, 410] on div at bounding box center [58, 386] width 93 height 49
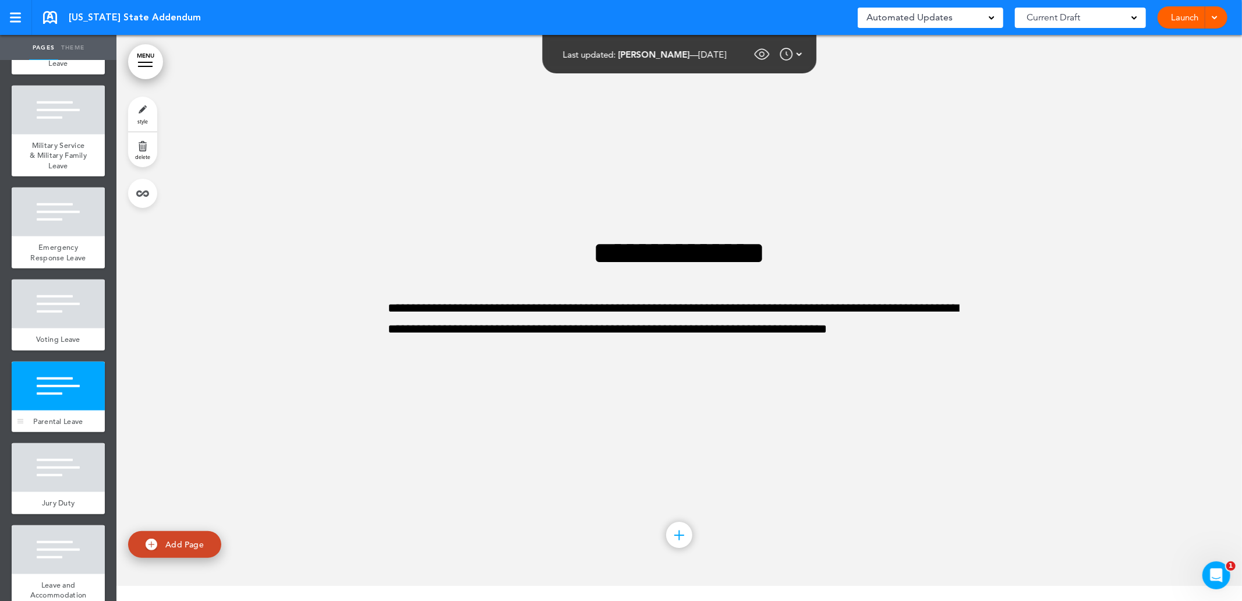
scroll to position [6792, 0]
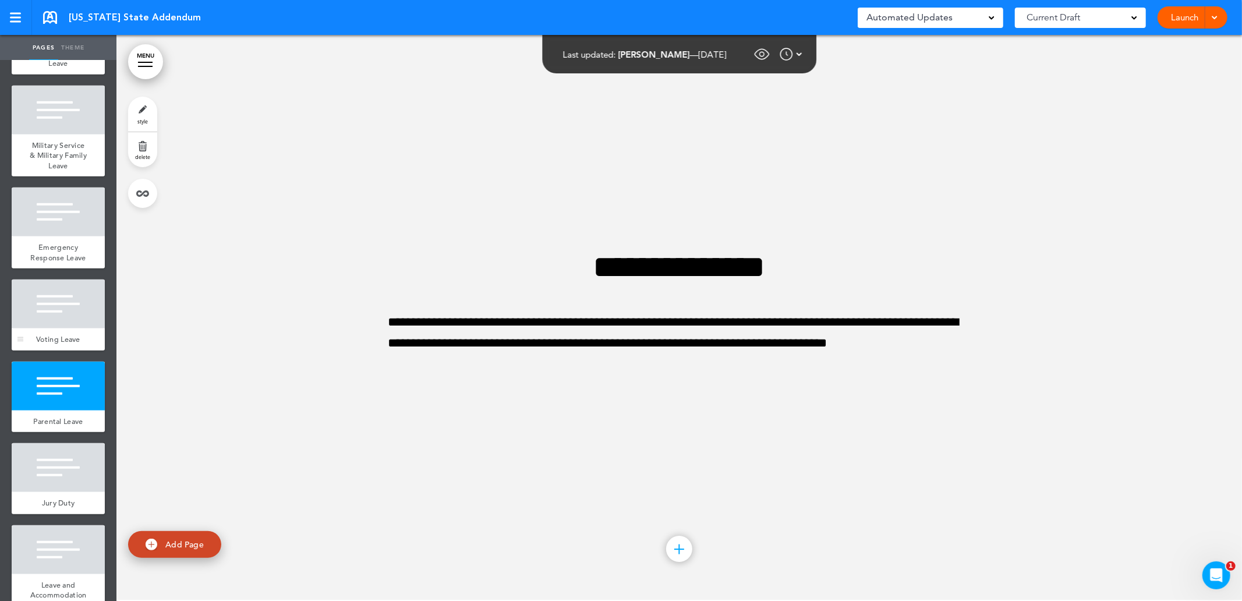
click at [55, 328] on div at bounding box center [58, 303] width 93 height 49
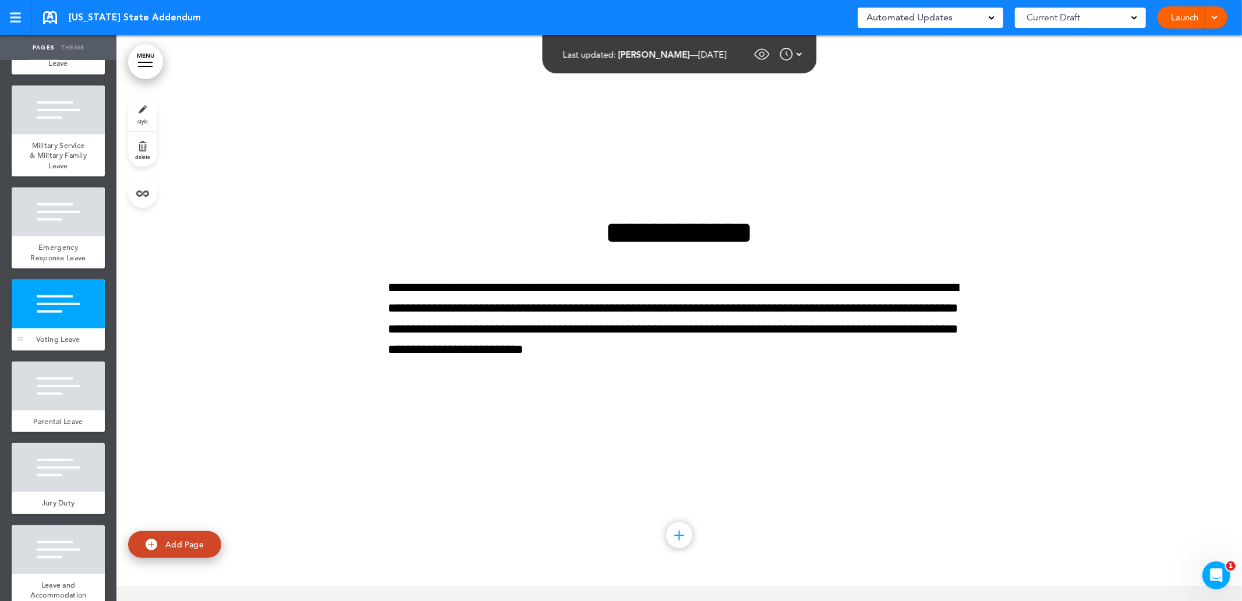
scroll to position [6226, 0]
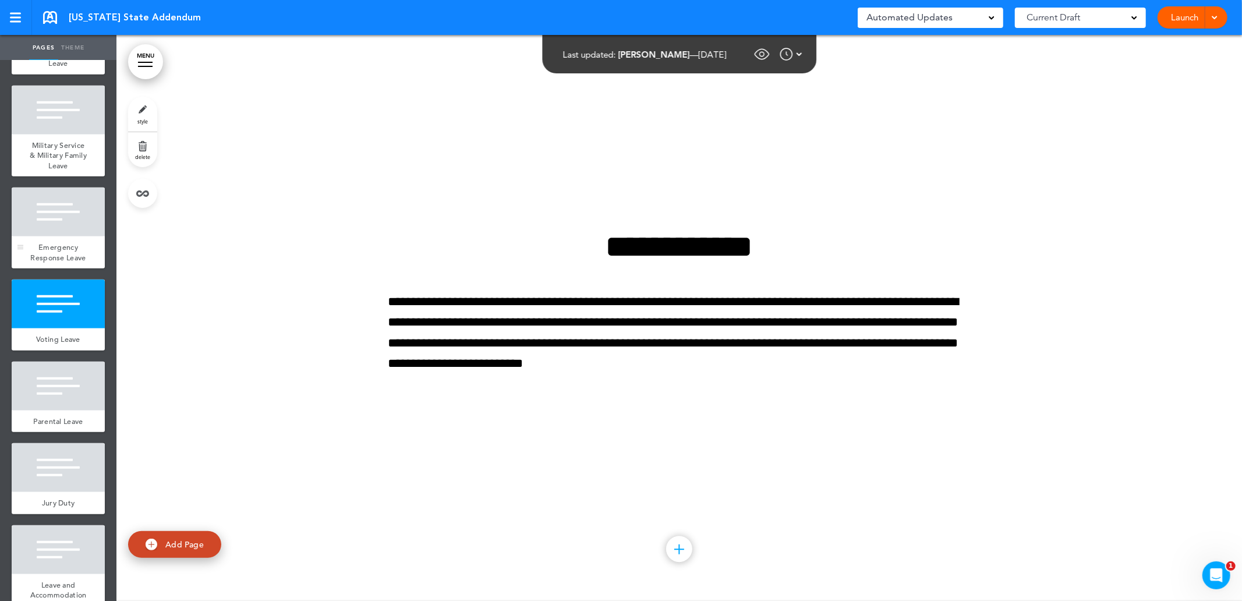
click at [70, 236] on div at bounding box center [58, 211] width 93 height 49
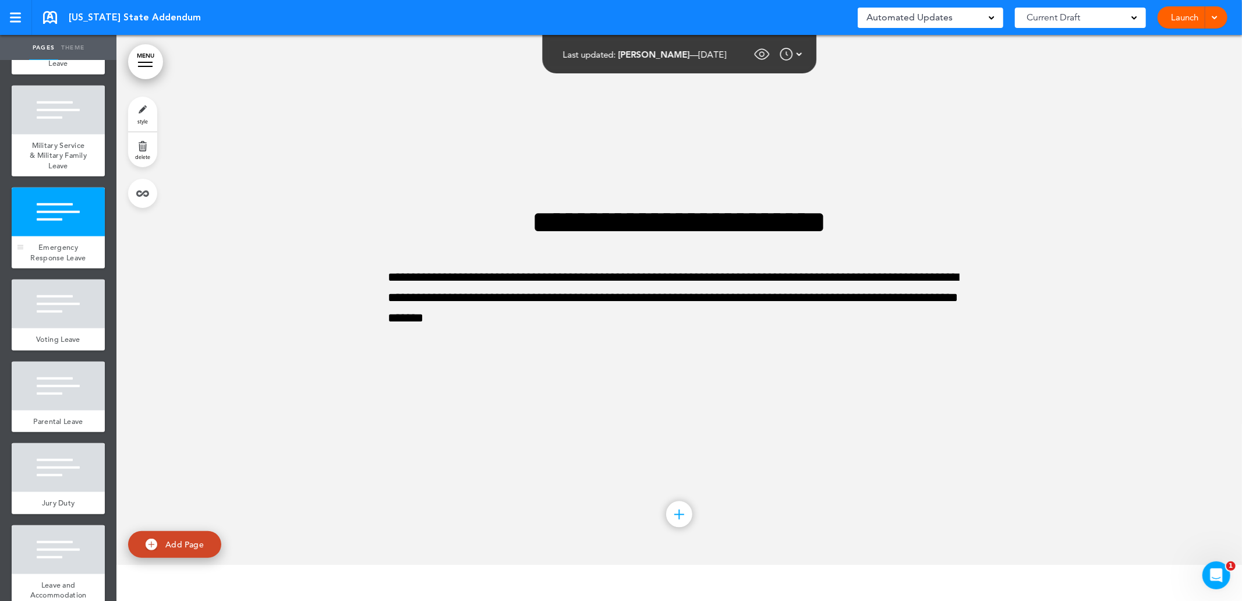
scroll to position [5660, 0]
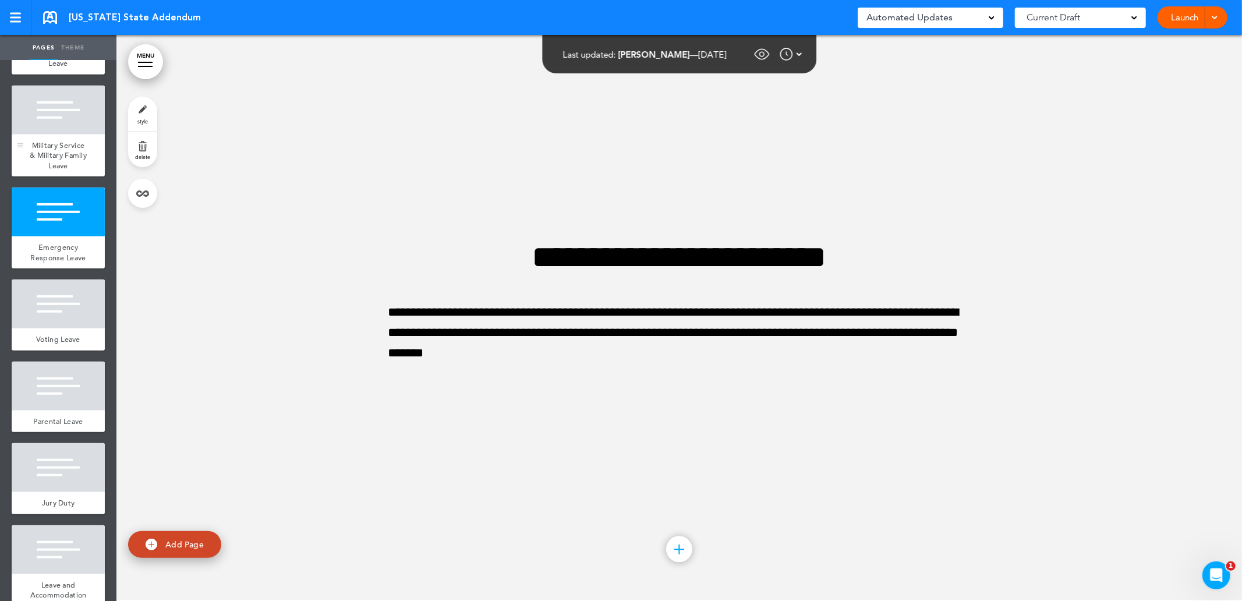
click at [63, 171] on span "Military Service & Military Family Leave" at bounding box center [58, 155] width 57 height 30
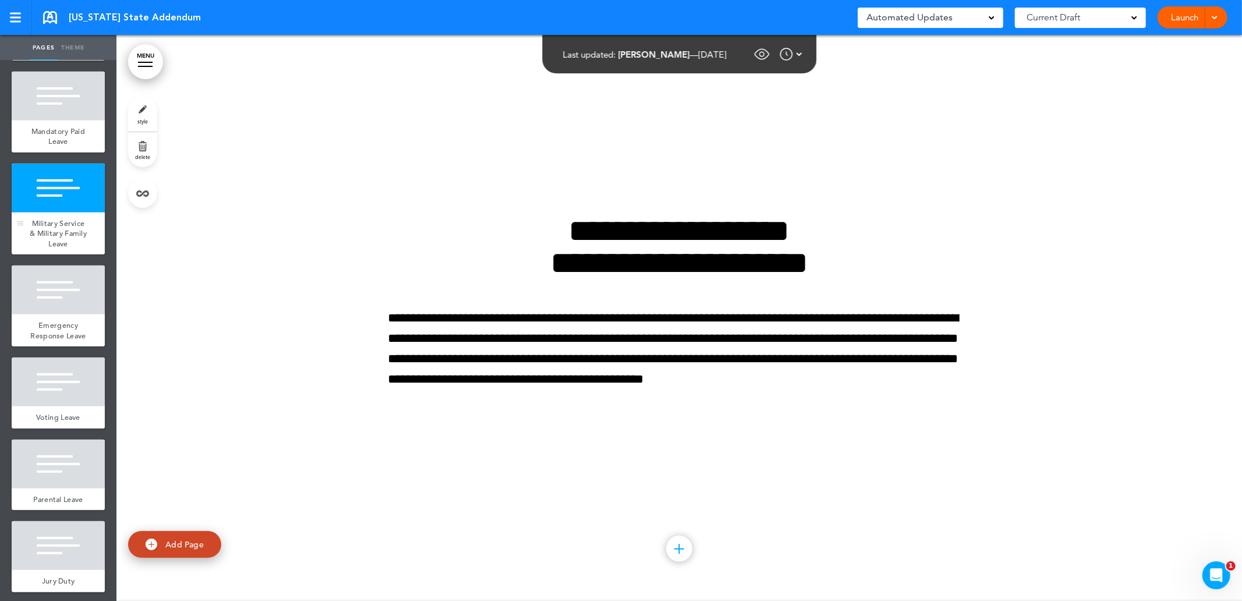
scroll to position [536, 0]
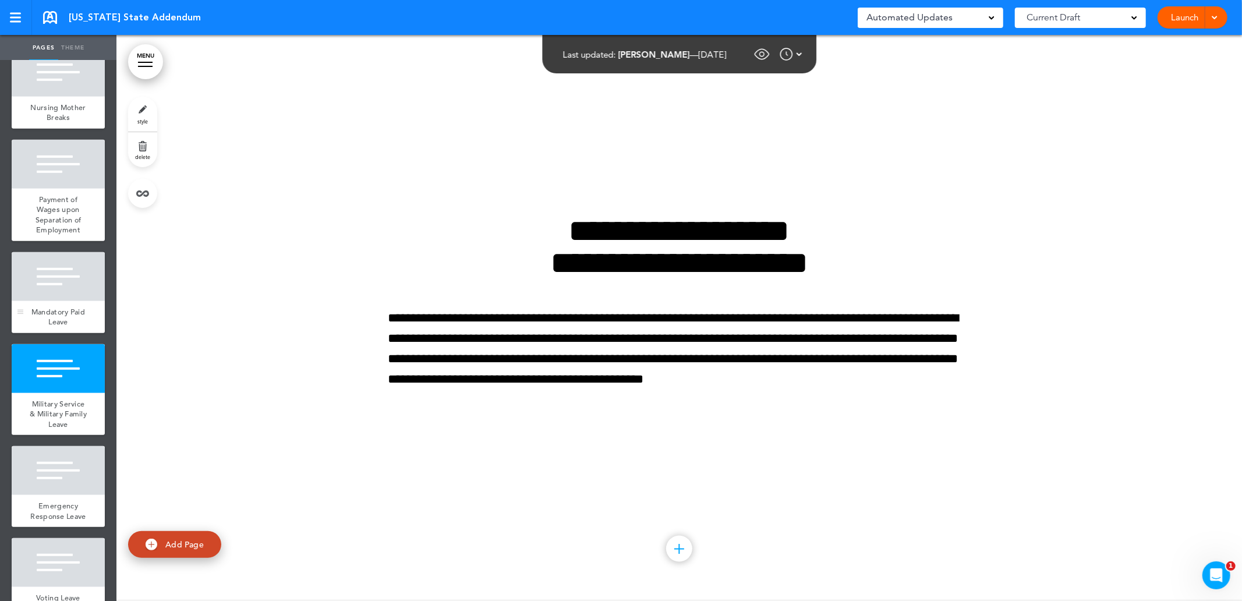
click at [50, 301] on div at bounding box center [58, 276] width 93 height 49
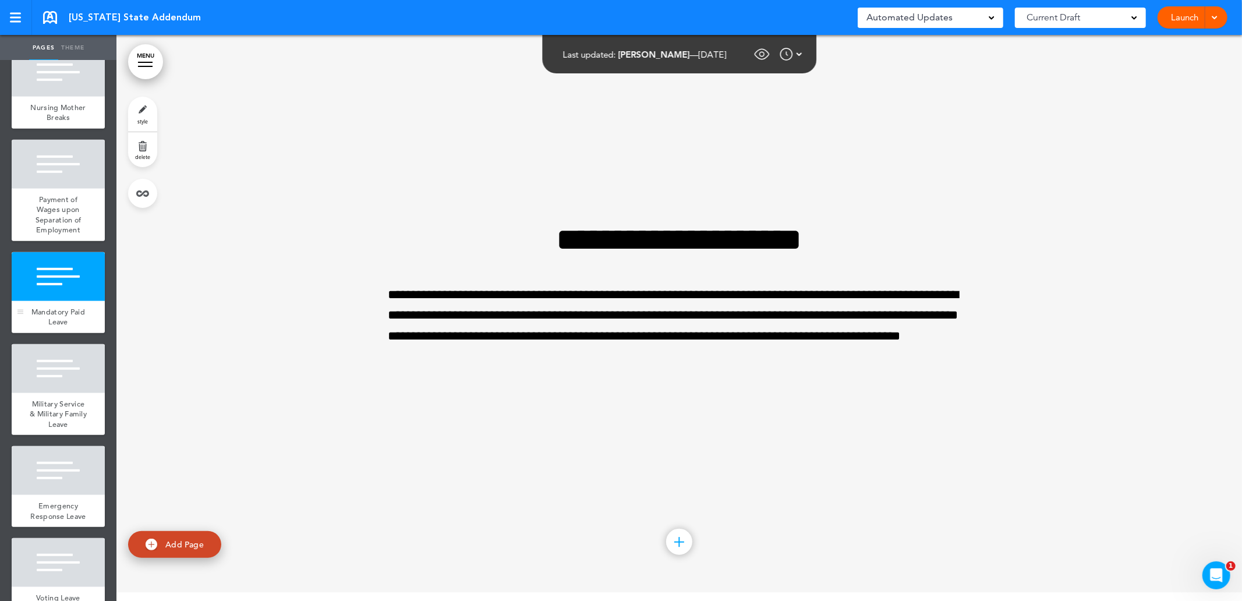
scroll to position [4528, 0]
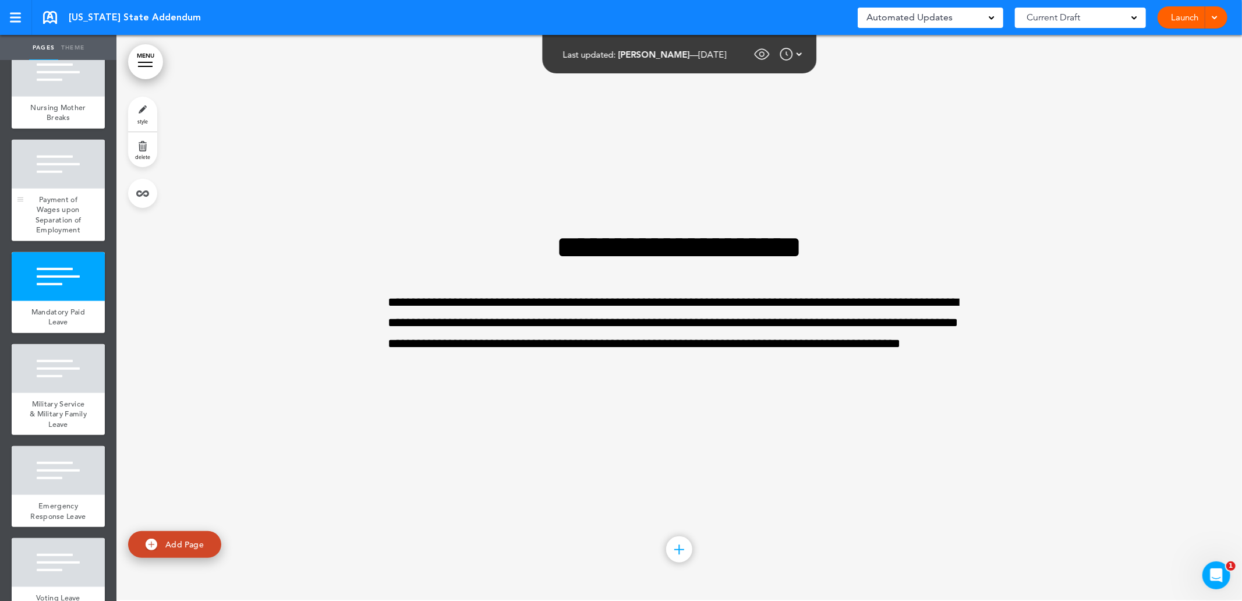
click at [53, 225] on span "Payment of Wages upon Separation of Employment" at bounding box center [59, 214] width 46 height 41
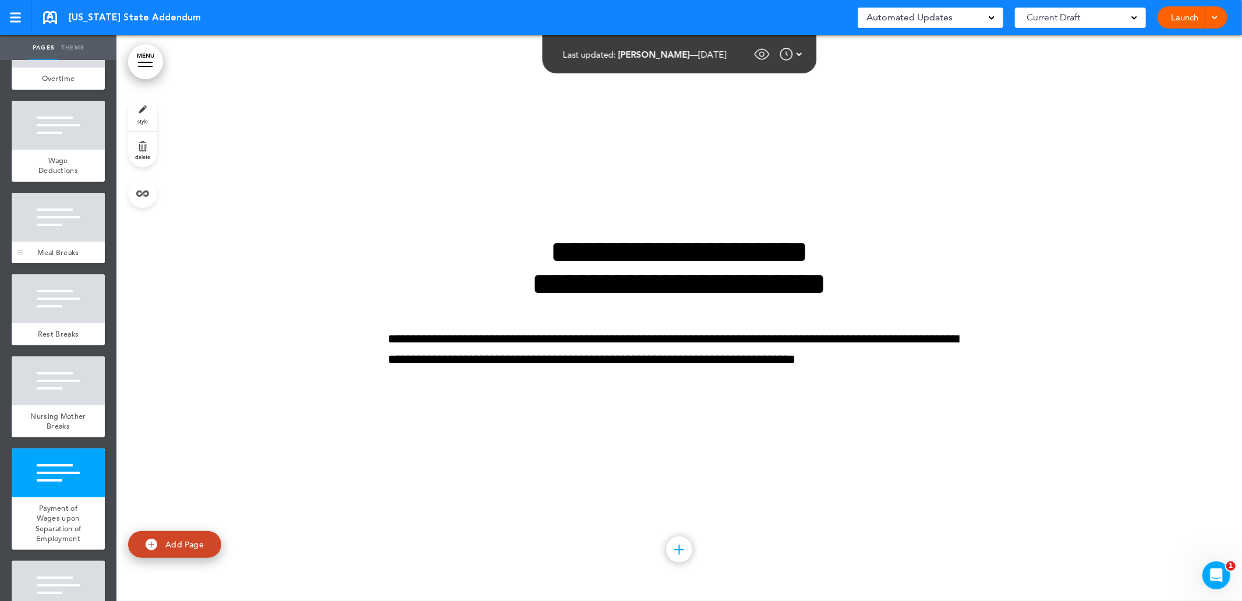
scroll to position [212, 0]
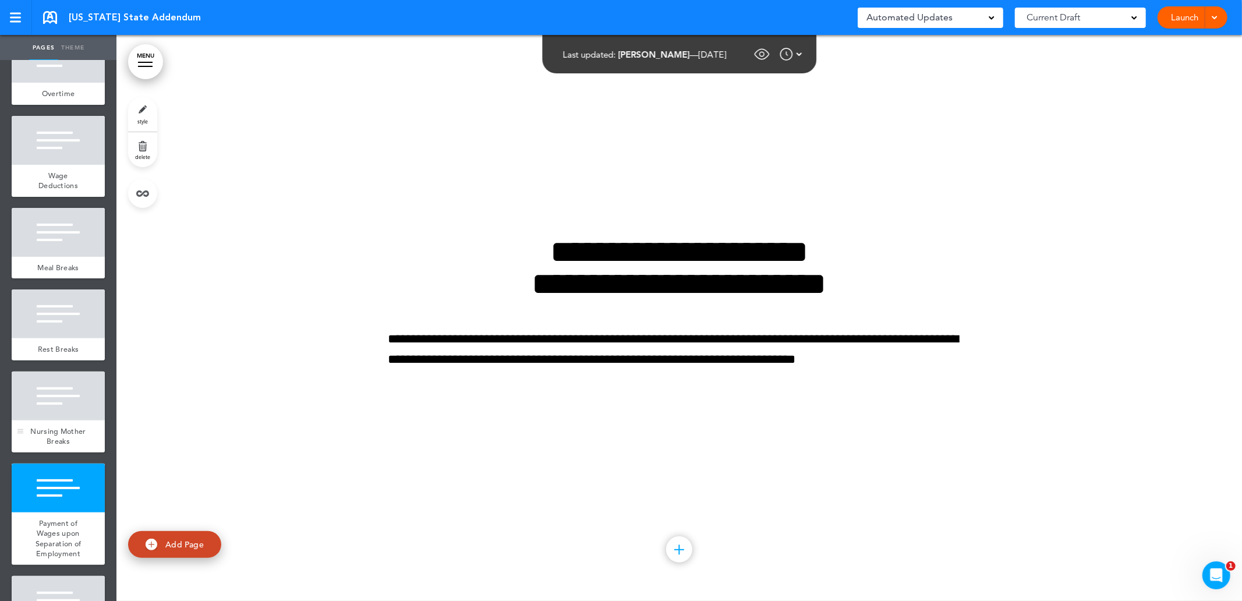
click at [56, 420] on div at bounding box center [58, 395] width 93 height 49
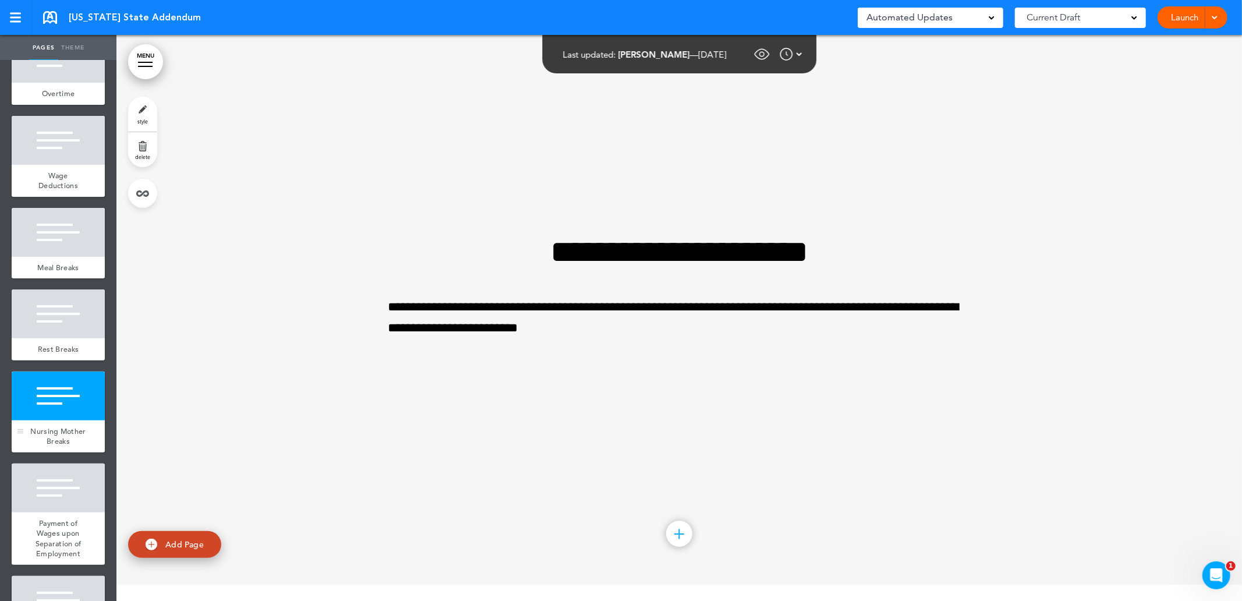
scroll to position [3396, 0]
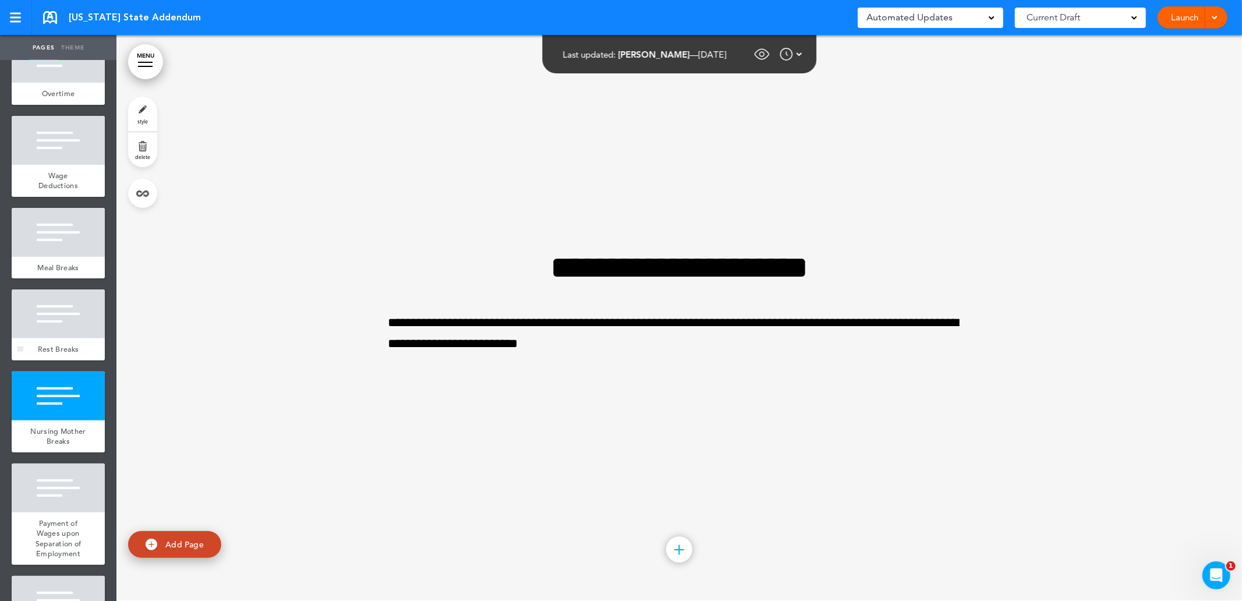
click at [59, 316] on div at bounding box center [58, 313] width 93 height 49
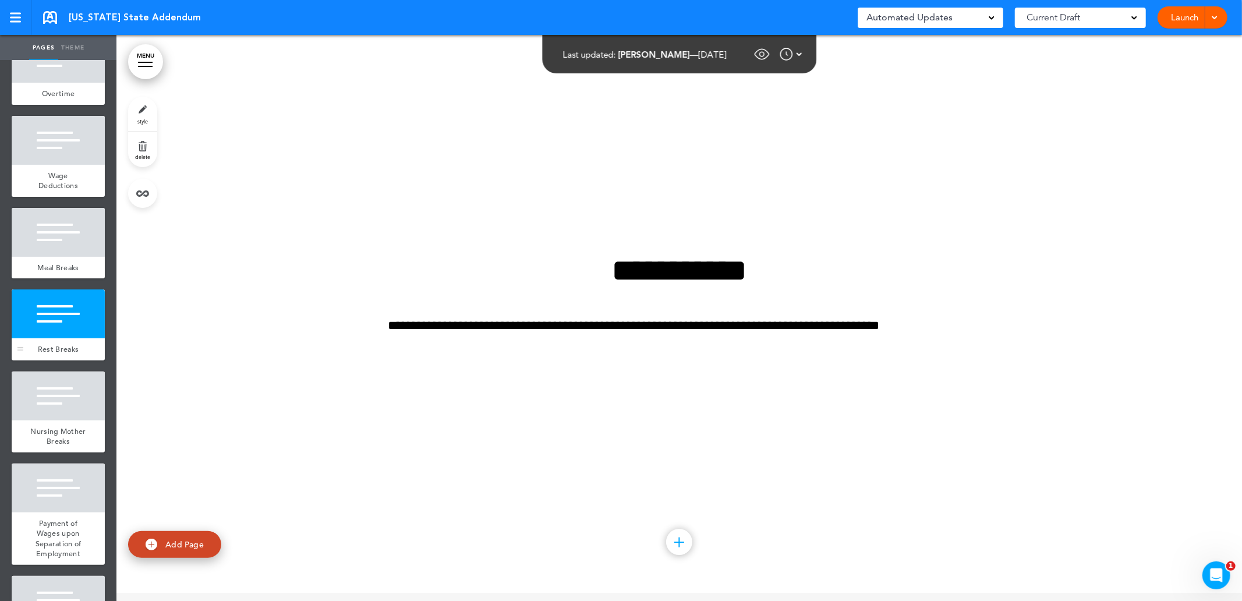
scroll to position [2830, 0]
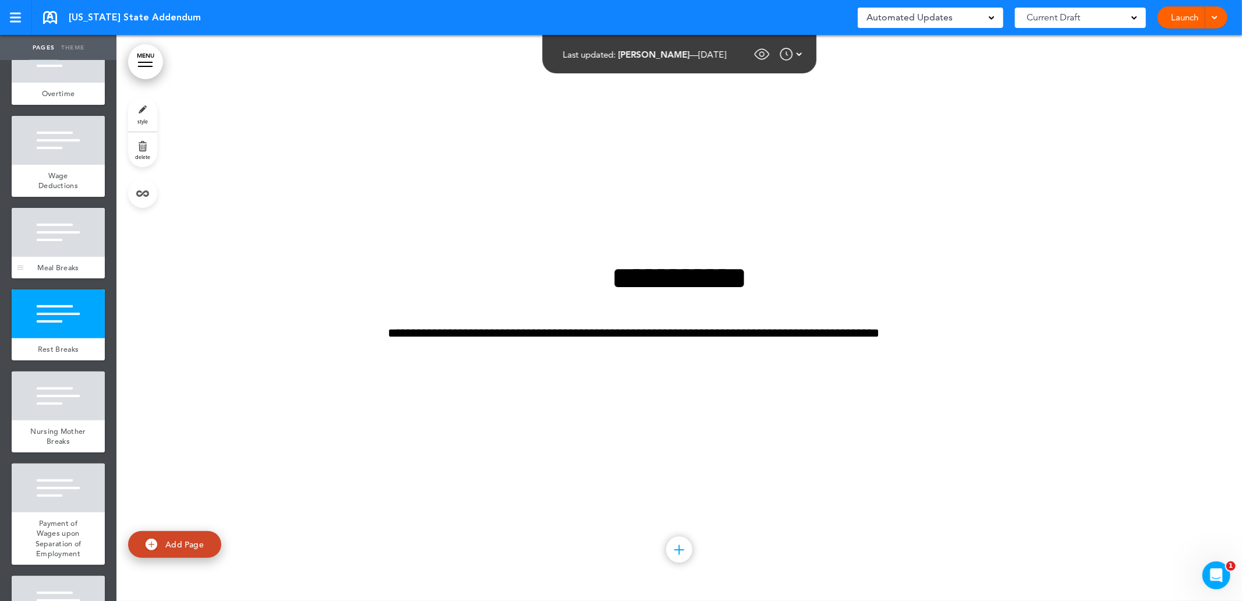
click at [59, 255] on div at bounding box center [58, 232] width 93 height 49
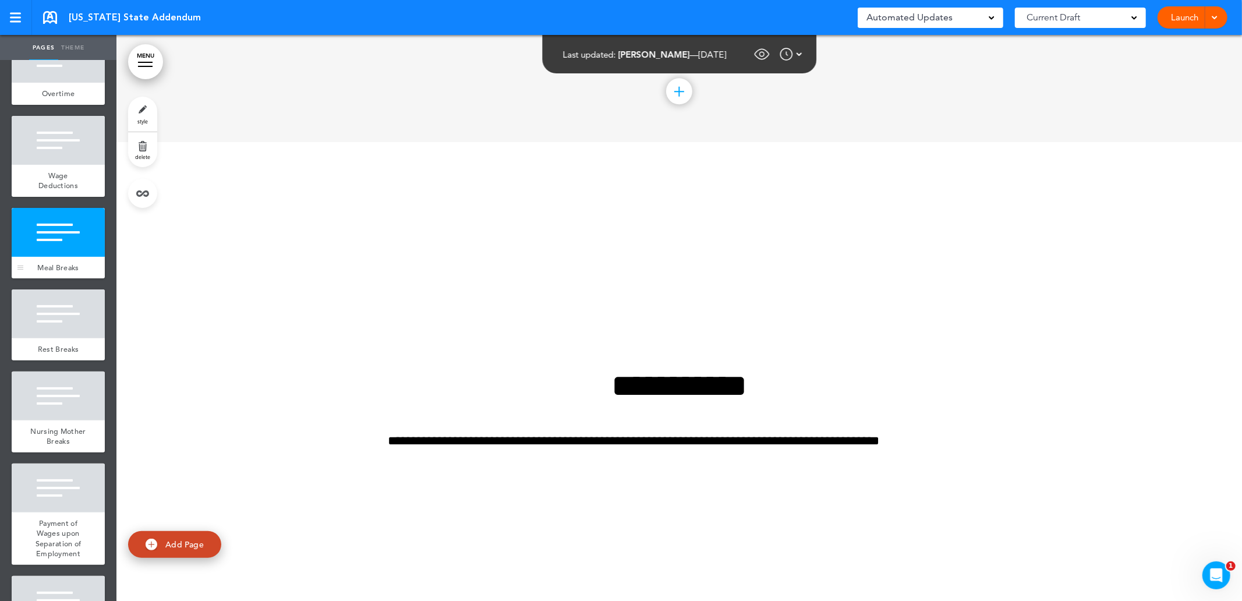
scroll to position [2264, 0]
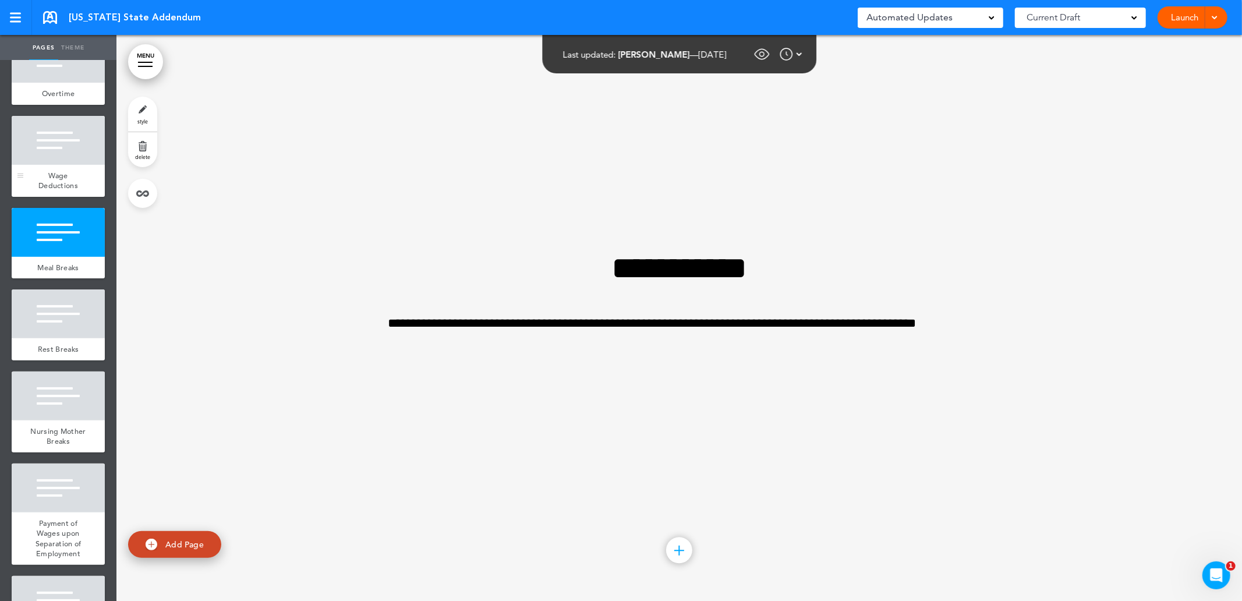
click at [52, 148] on div at bounding box center [58, 140] width 93 height 49
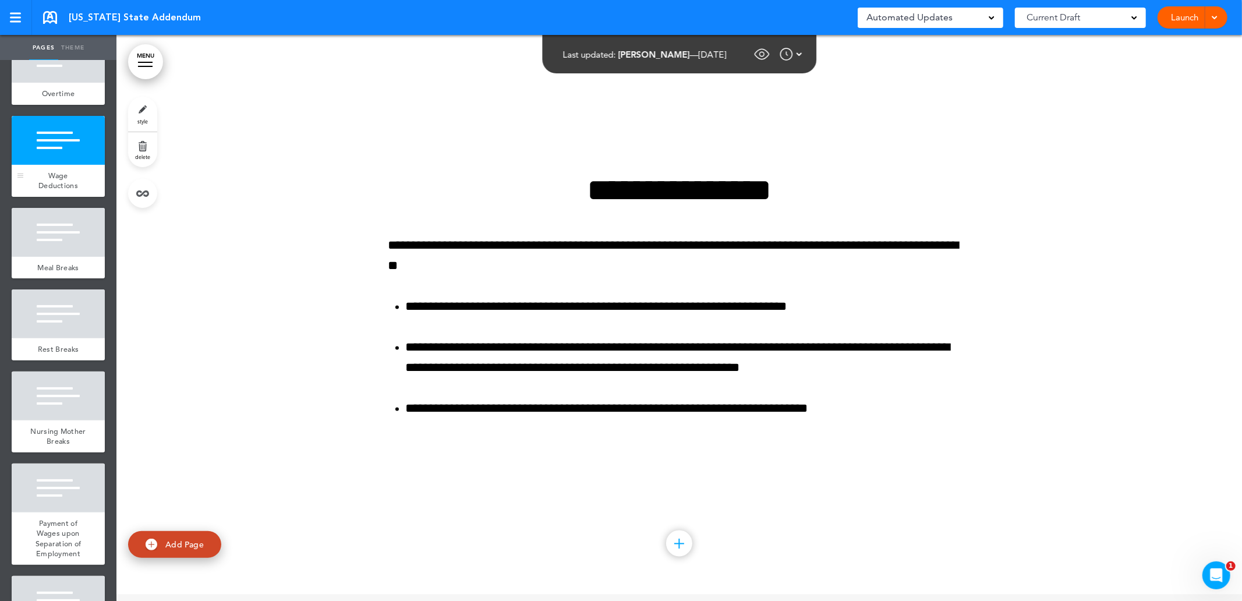
scroll to position [1698, 0]
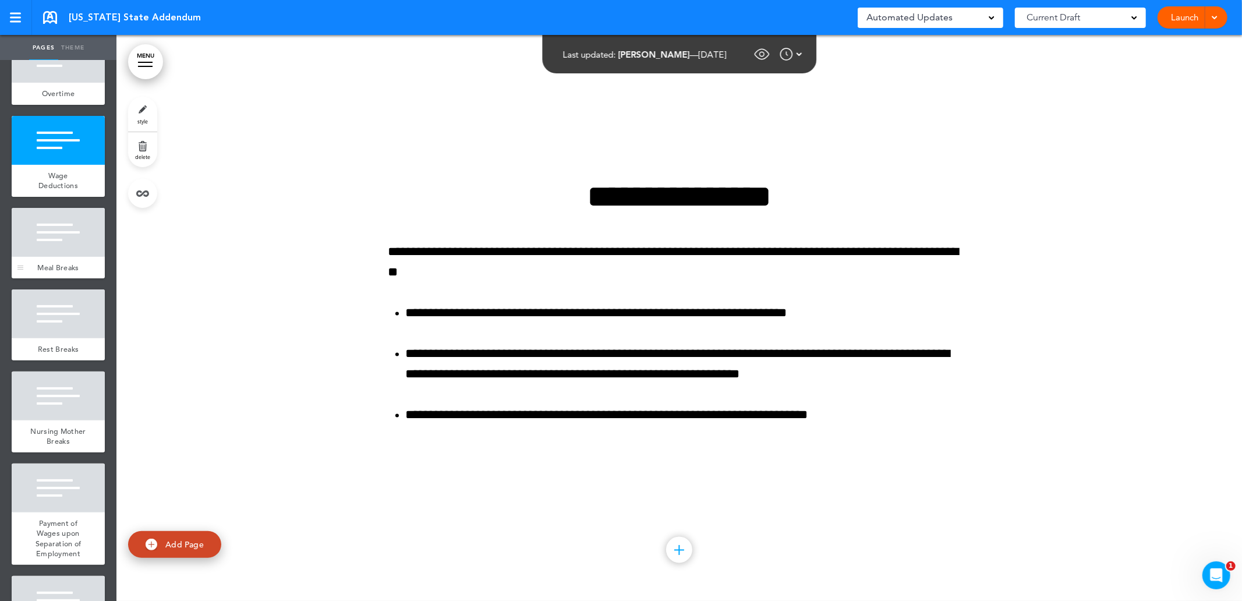
click at [55, 224] on div at bounding box center [58, 232] width 93 height 49
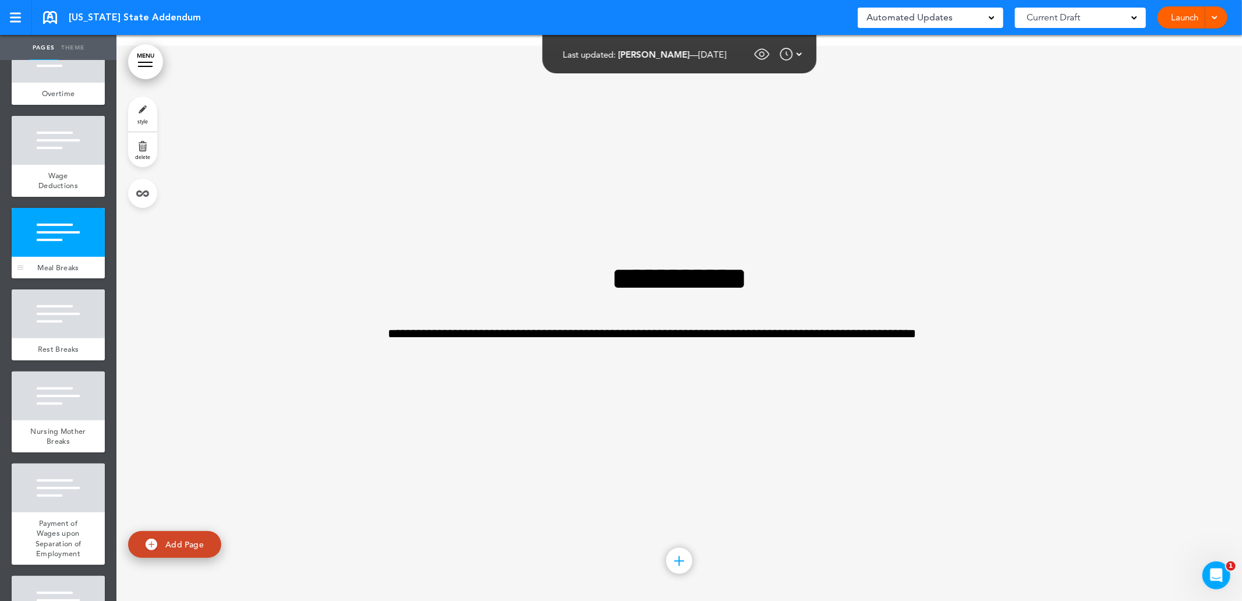
scroll to position [2264, 0]
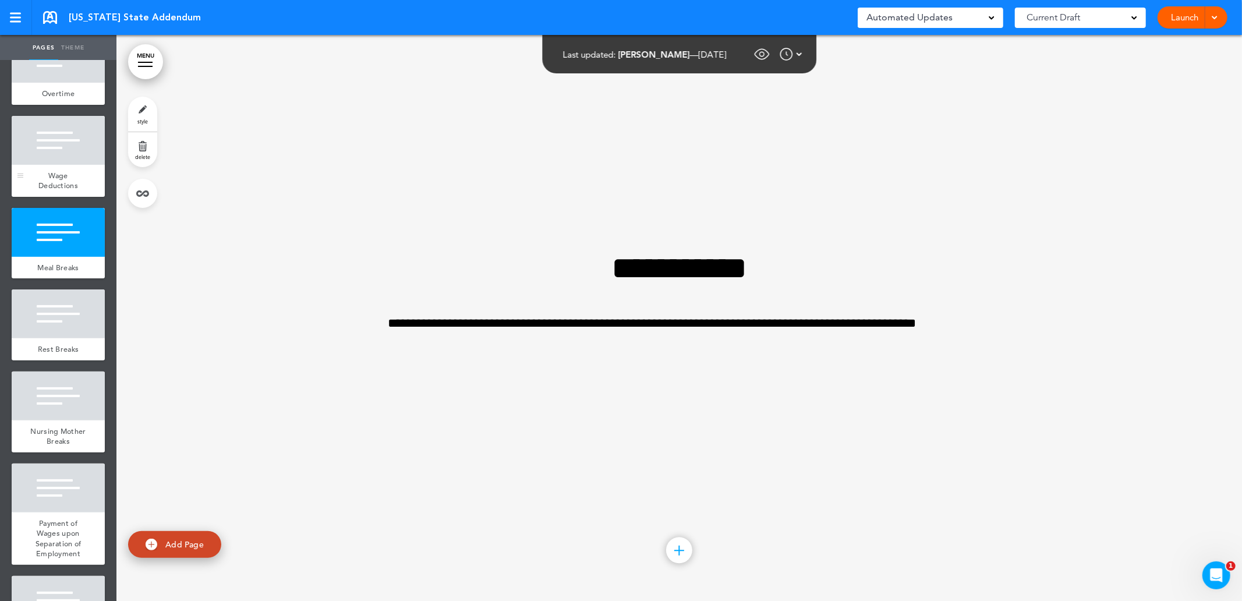
click at [74, 136] on div at bounding box center [58, 140] width 93 height 49
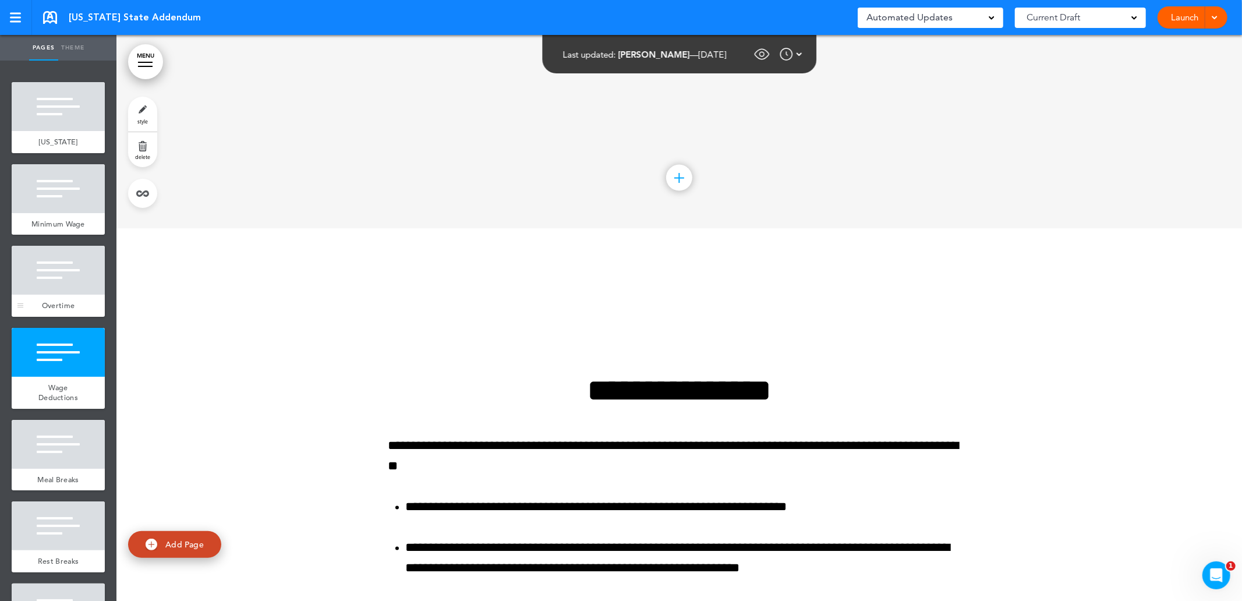
click at [66, 292] on div at bounding box center [58, 270] width 93 height 49
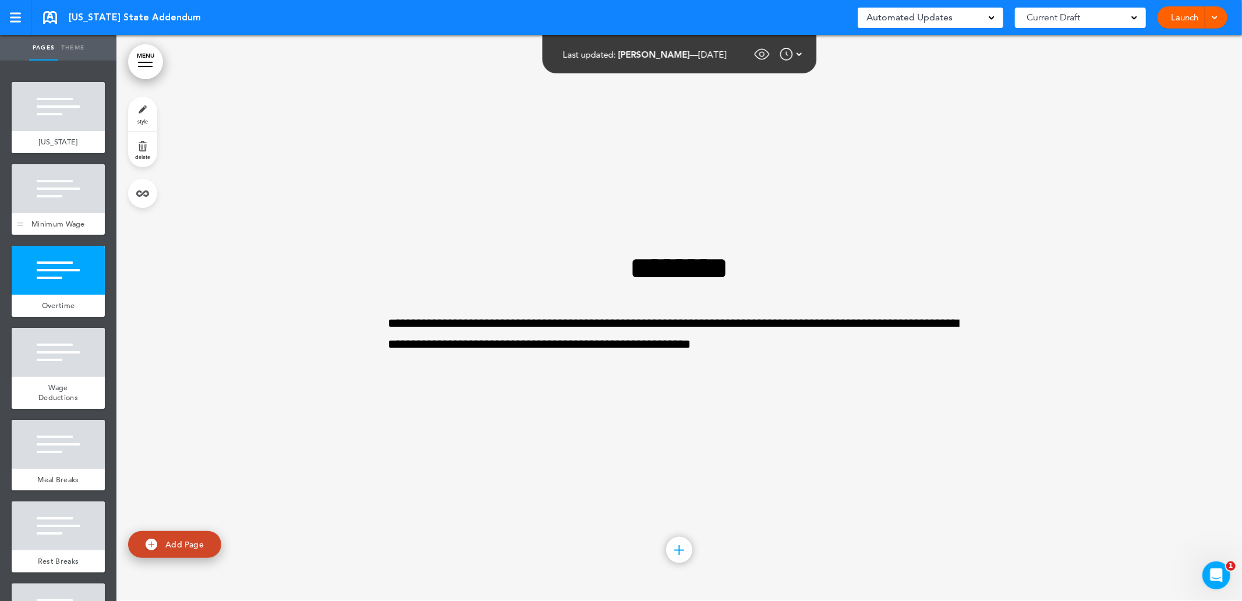
click at [62, 214] on div "Minimum Wage" at bounding box center [58, 224] width 93 height 22
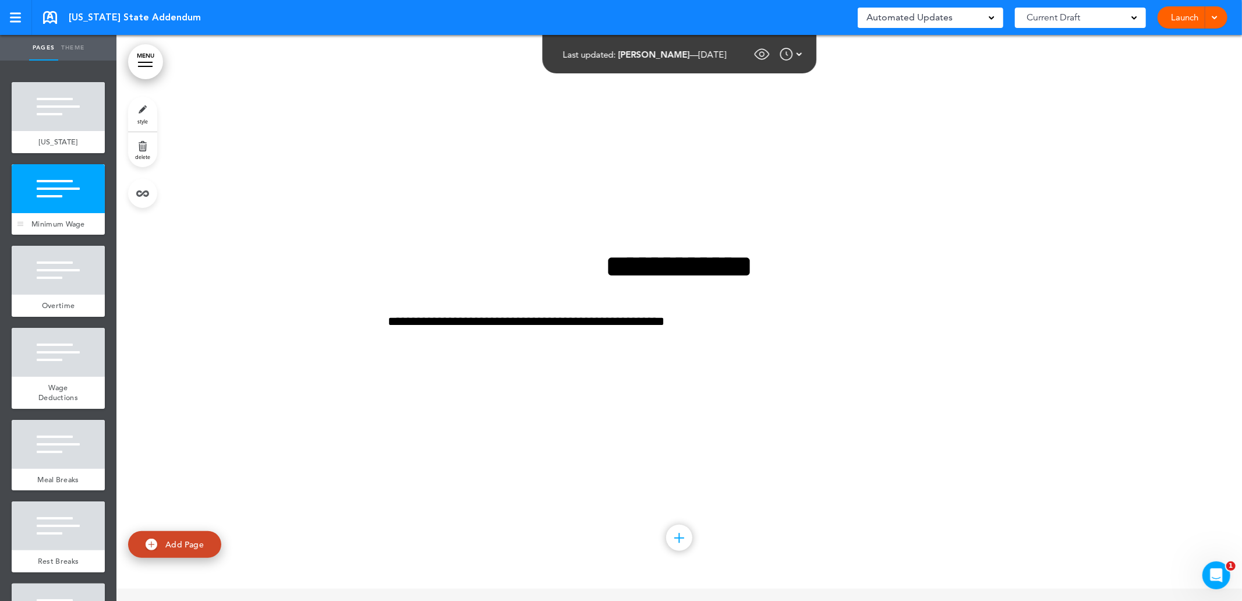
scroll to position [566, 0]
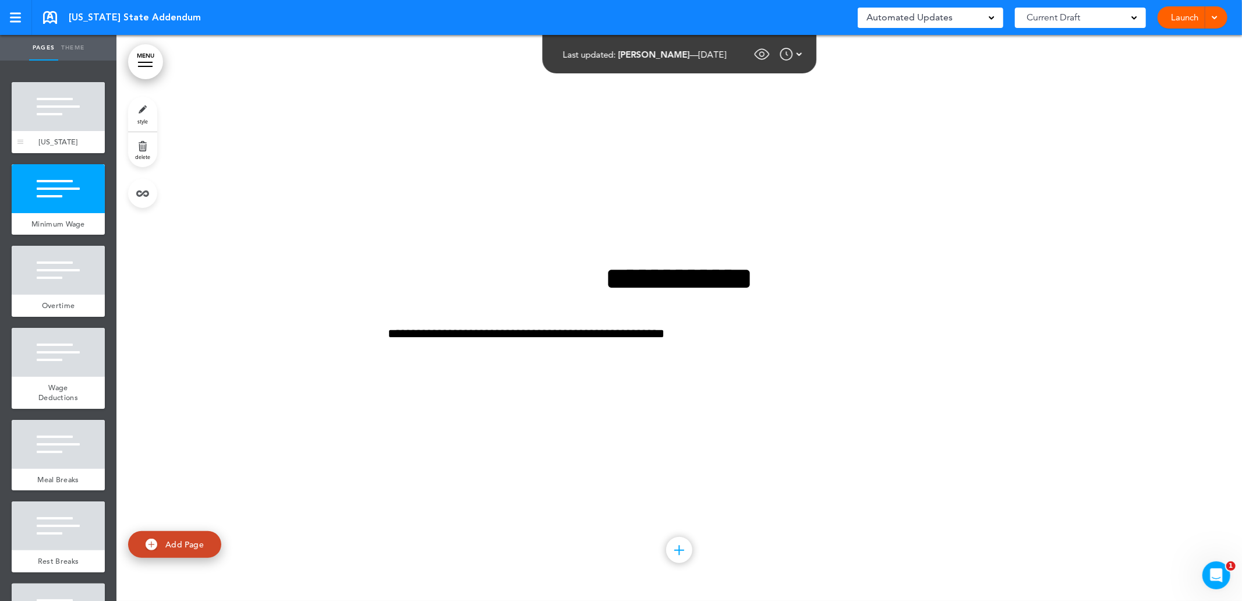
click at [55, 146] on span "Nevada" at bounding box center [58, 142] width 39 height 10
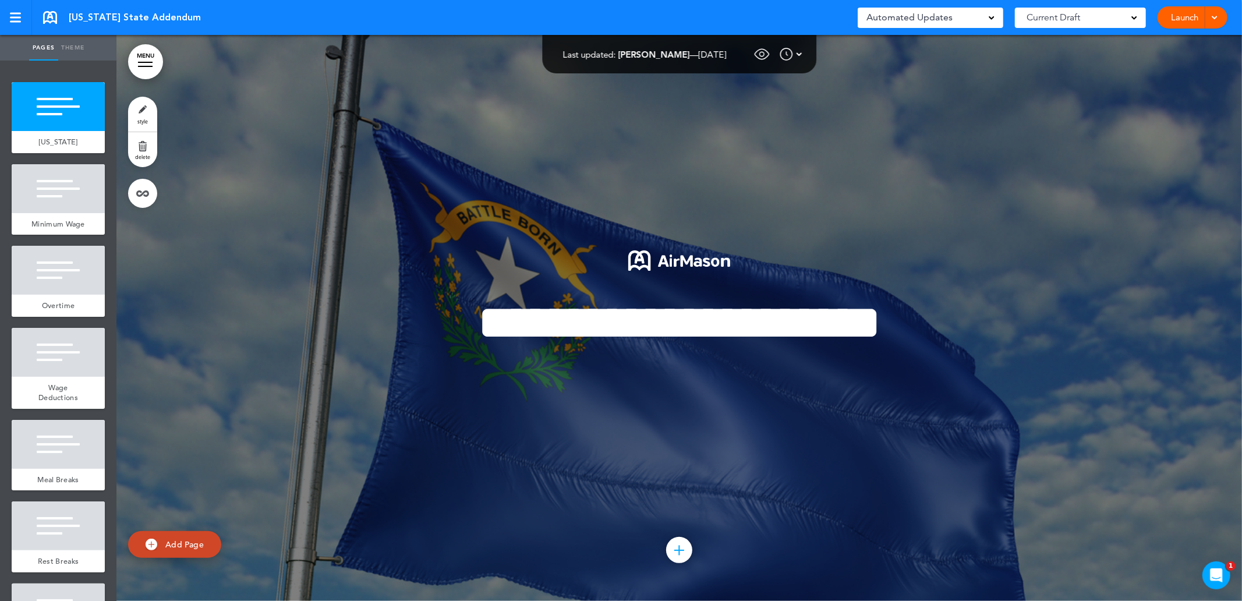
click at [980, 17] on div "Automated Updates 0" at bounding box center [930, 17] width 128 height 16
